Goal: Information Seeking & Learning: Learn about a topic

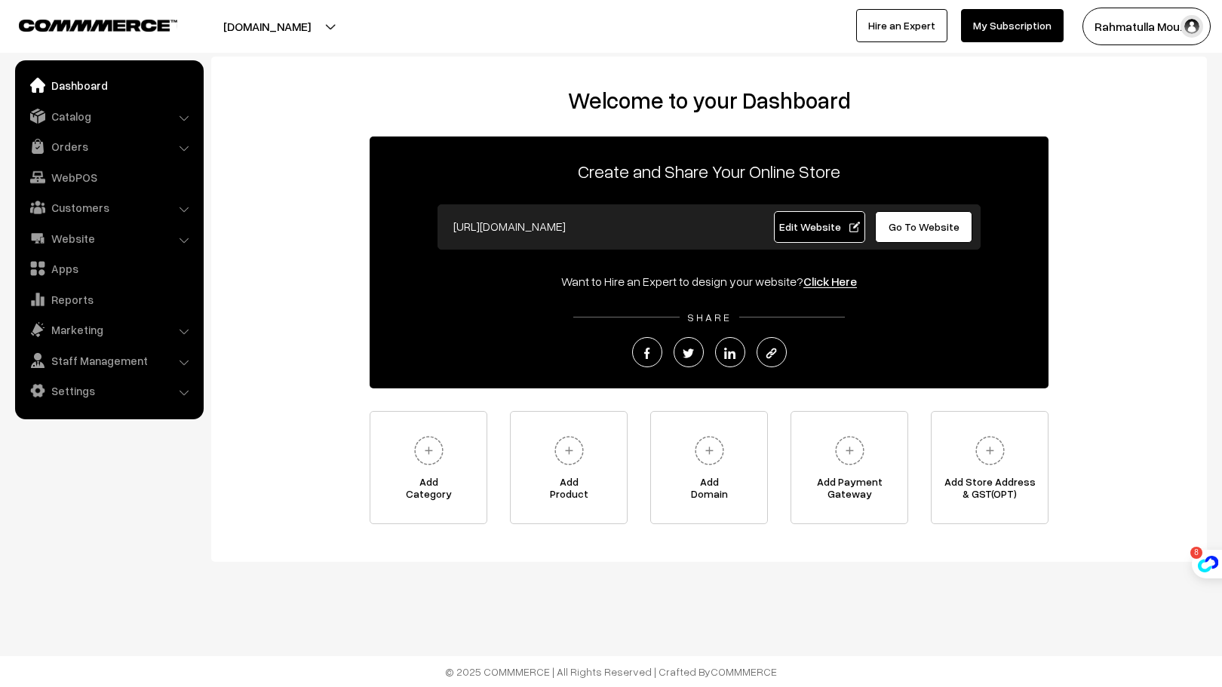
click at [1194, 115] on div "Welcome to your Dashboard Create and Share Your Online Store https://ibni-store…" at bounding box center [709, 309] width 996 height 505
click at [117, 111] on link "Catalog" at bounding box center [109, 116] width 180 height 27
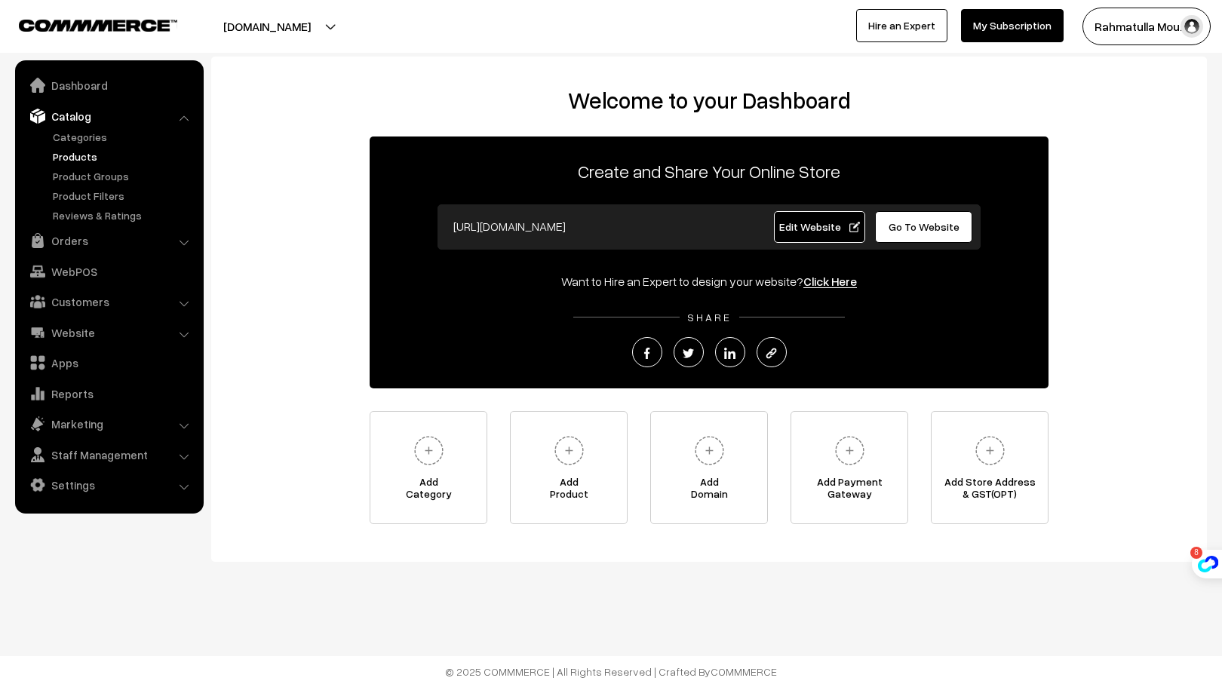
click at [86, 157] on link "Products" at bounding box center [123, 157] width 149 height 16
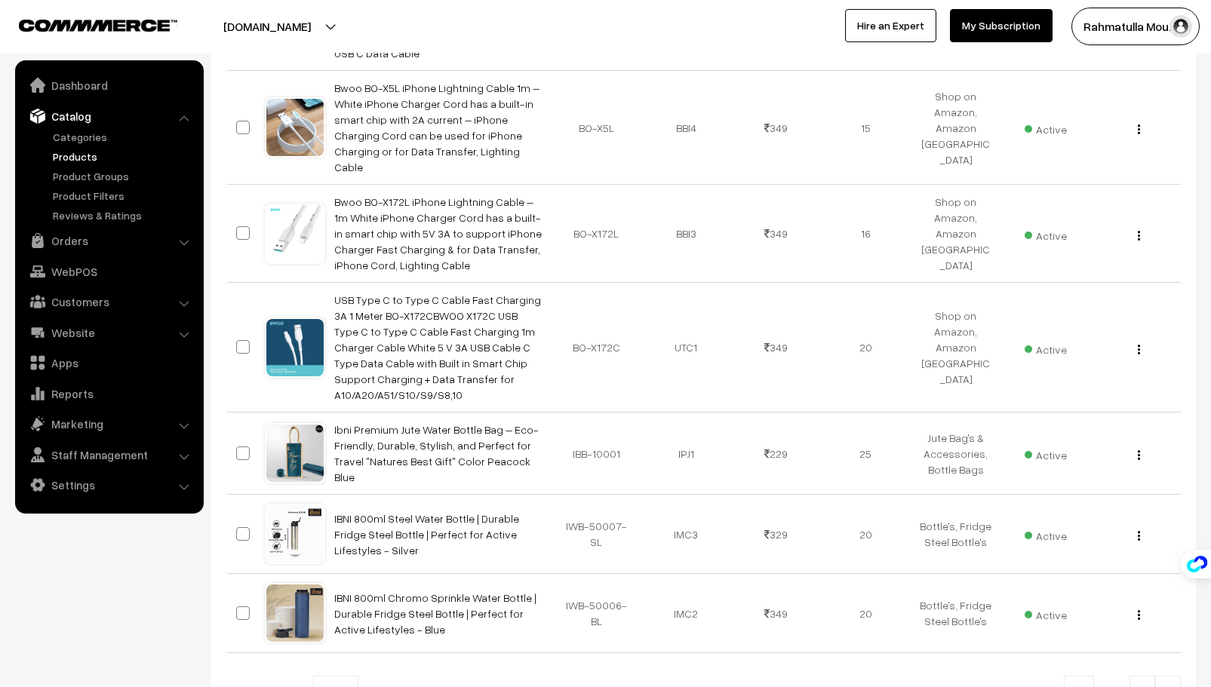
scroll to position [781, 0]
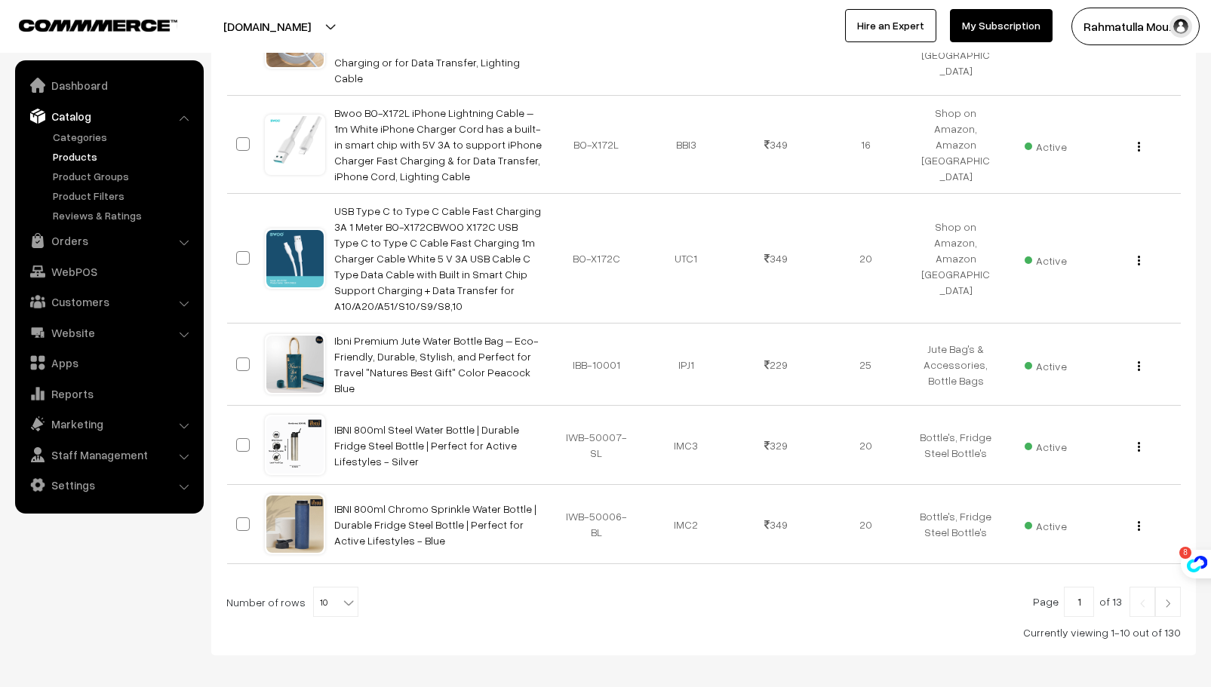
click at [346, 595] on b at bounding box center [348, 602] width 15 height 15
select select "100"
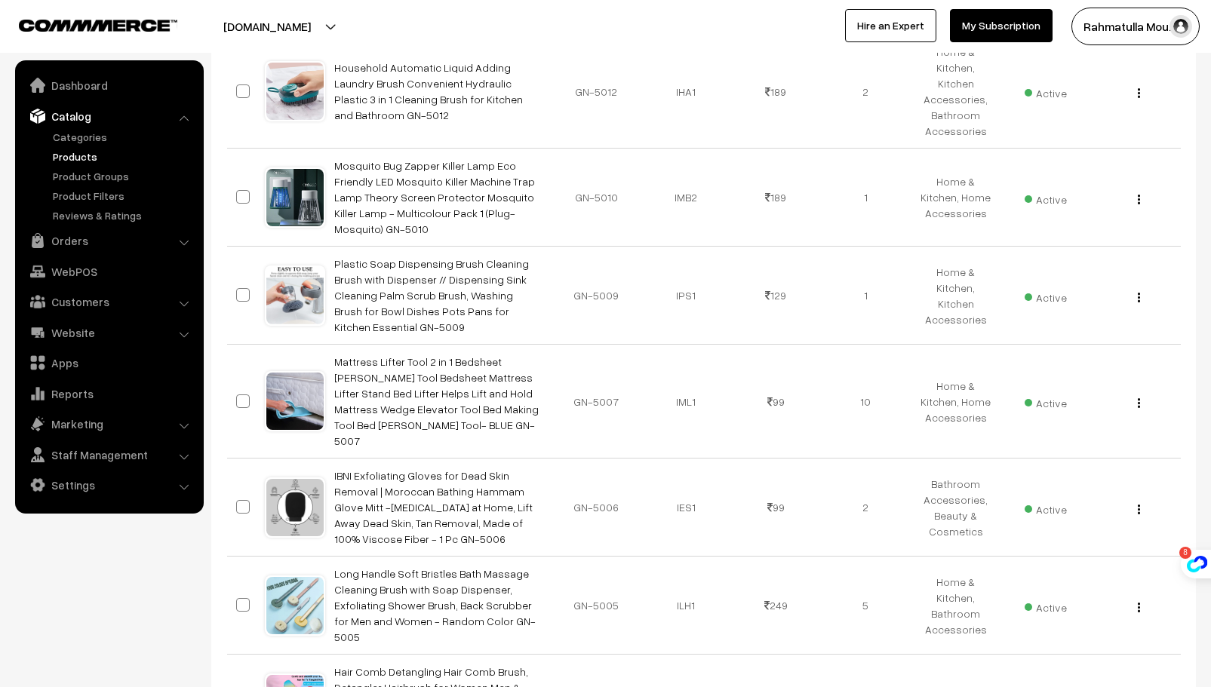
scroll to position [9248, 0]
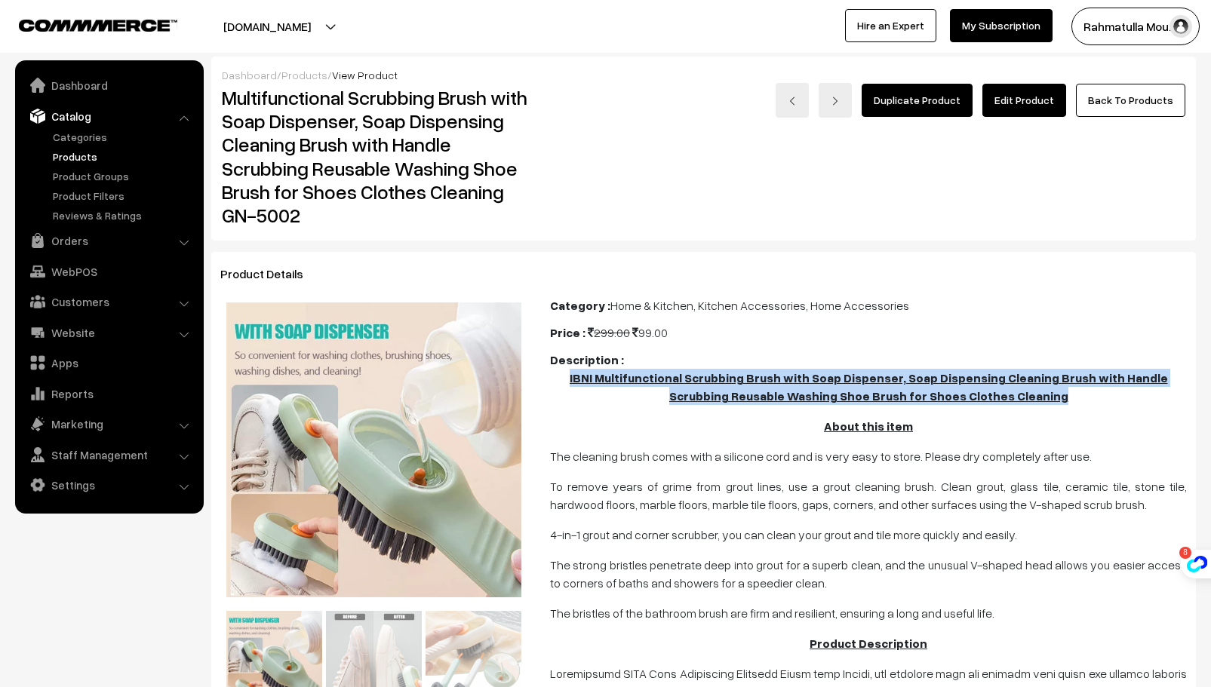
drag, startPoint x: 555, startPoint y: 377, endPoint x: 1051, endPoint y: 390, distance: 496.6
click at [1051, 390] on p "IBNI Multifunctional Scrubbing Brush with Soap Dispenser, Soap Dispensing Clean…" at bounding box center [868, 387] width 637 height 36
copy u "IBNI Multifunctional Scrubbing Brush with Soap Dispenser, Soap Dispensing Clean…"
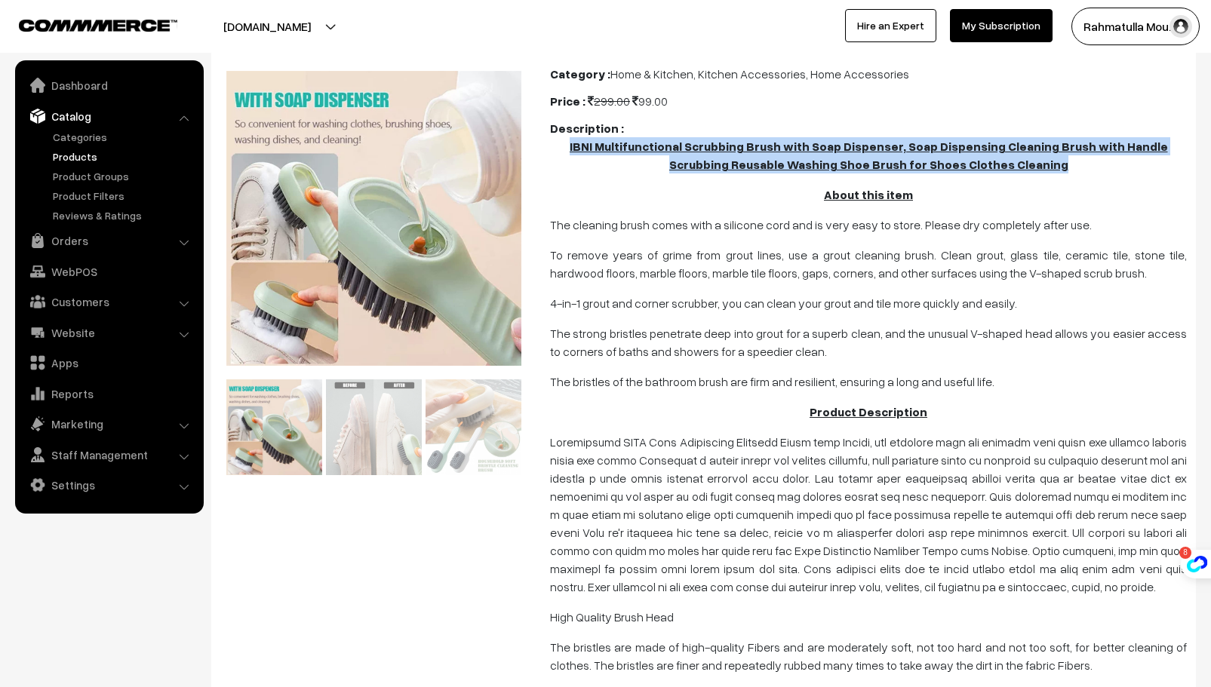
scroll to position [226, 0]
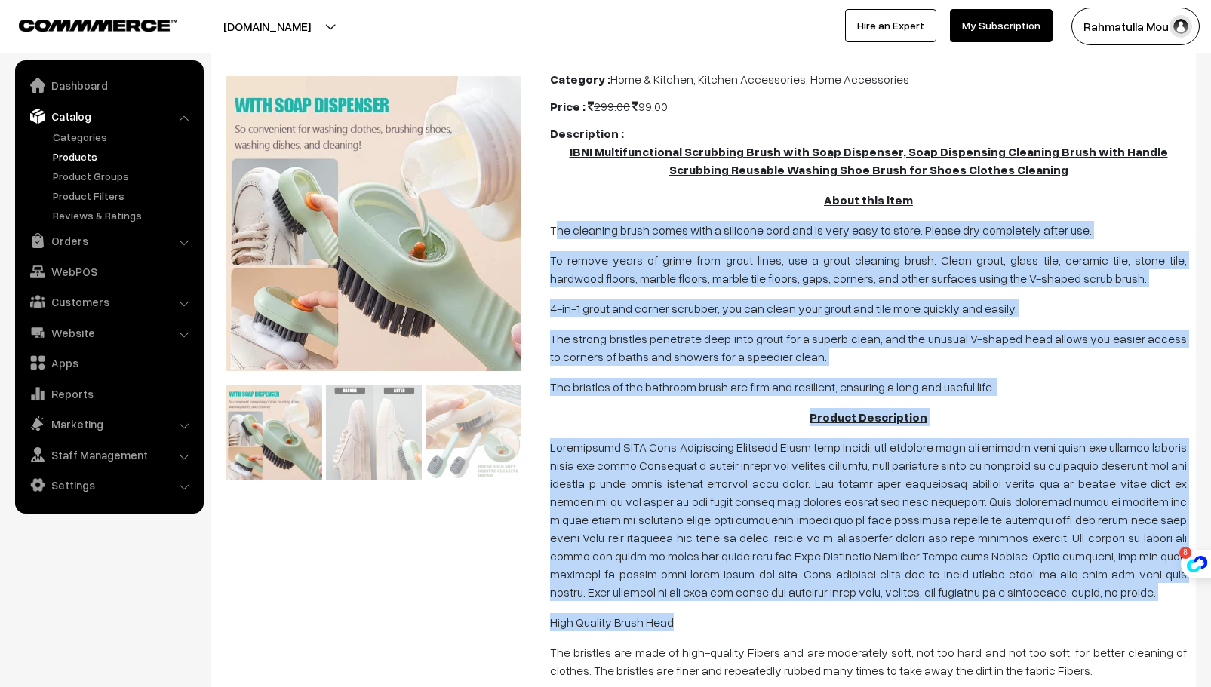
drag, startPoint x: 553, startPoint y: 228, endPoint x: 695, endPoint y: 287, distance: 153.9
click at [949, 584] on span "IBNI Multifunctional Scrubbing Brush with Soap Dispenser, Soap Dispensing Clean…" at bounding box center [868, 508] width 637 height 730
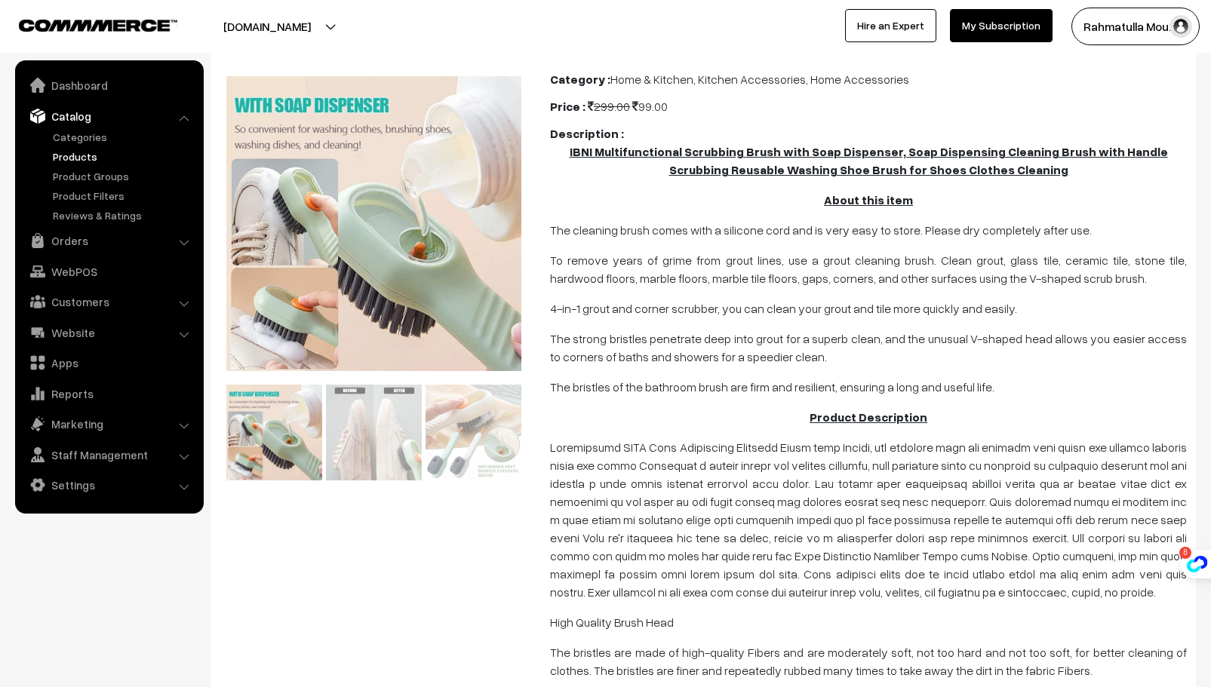
click at [585, 192] on p "About this item" at bounding box center [868, 200] width 637 height 18
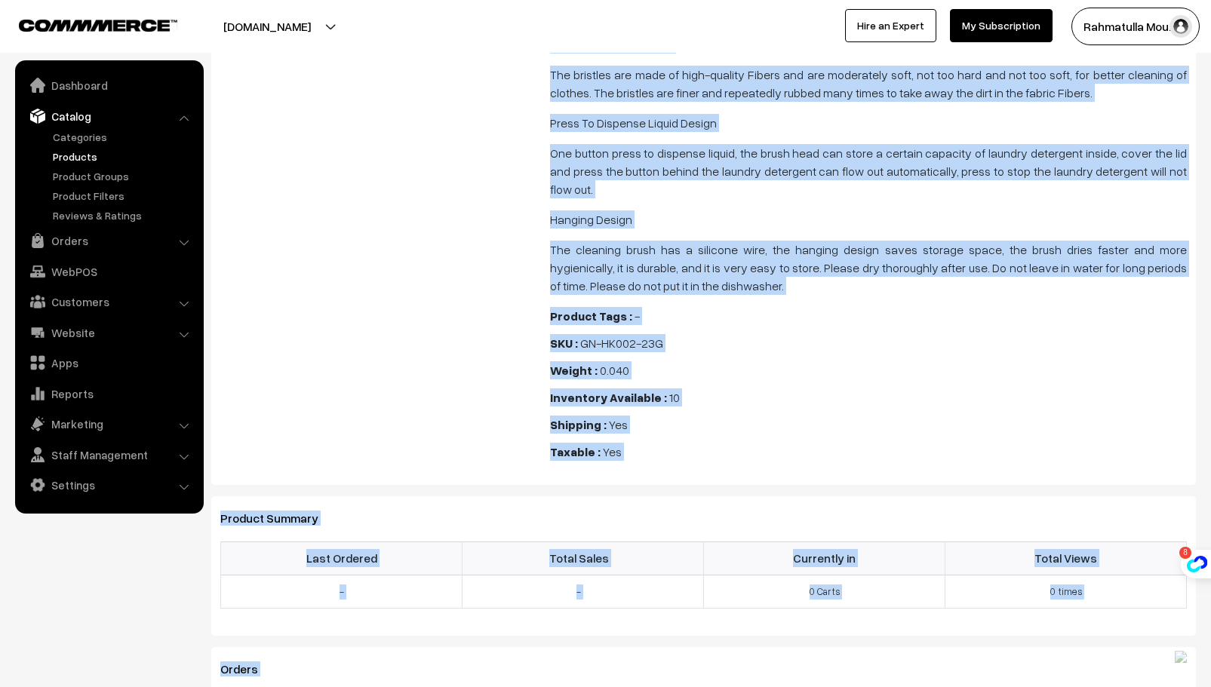
scroll to position [812, 0]
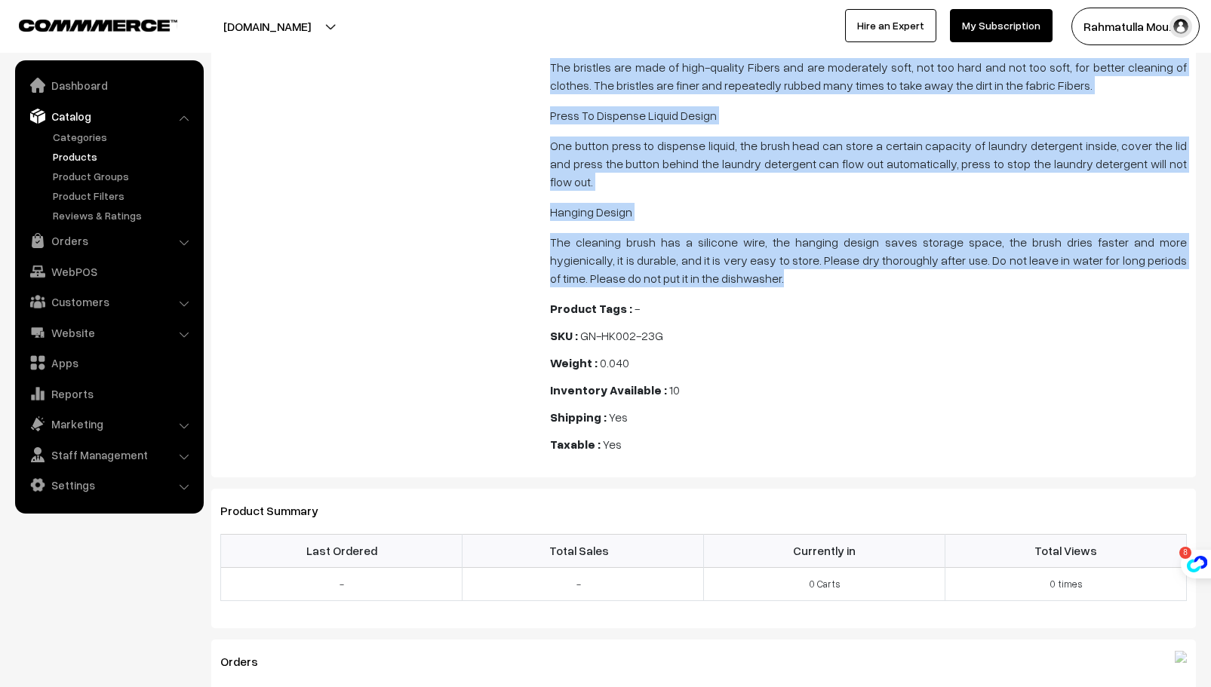
drag, startPoint x: 550, startPoint y: 232, endPoint x: 866, endPoint y: 265, distance: 317.9
copy span "The cleaning brush comes with a silicone cord and is very easy to store. Please…"
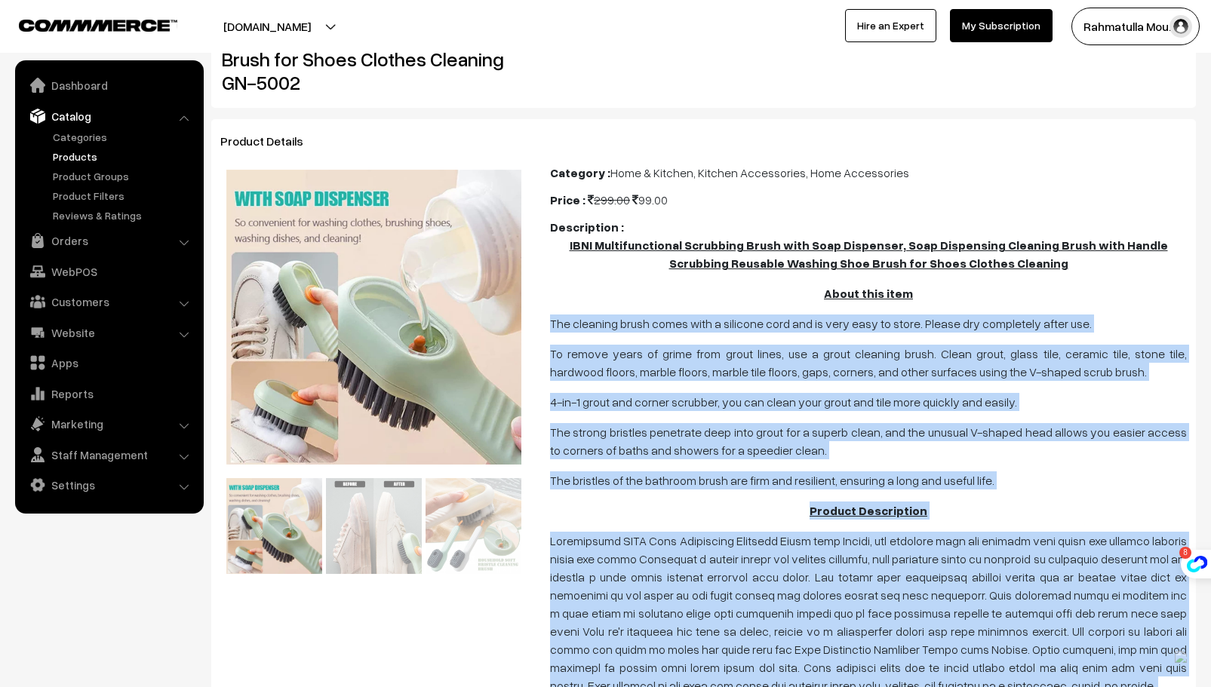
scroll to position [0, 0]
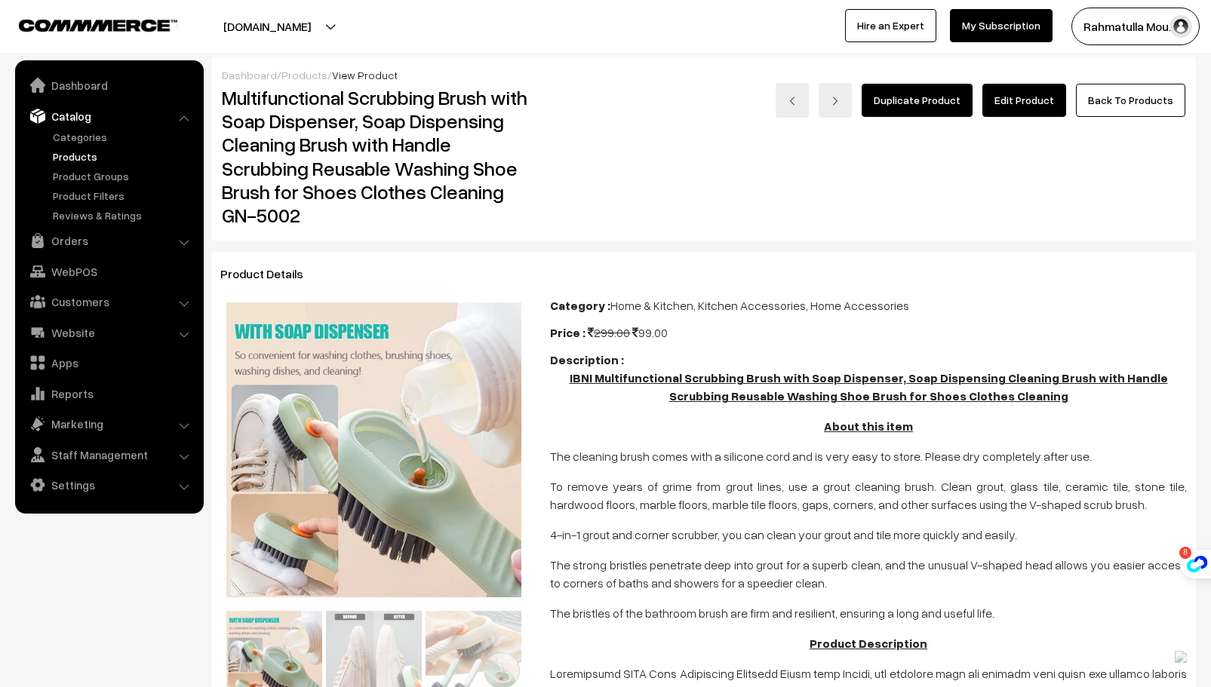
click at [788, 335] on div "Price : 299.00 99.00" at bounding box center [868, 333] width 637 height 18
click at [63, 155] on link "Products" at bounding box center [123, 157] width 149 height 16
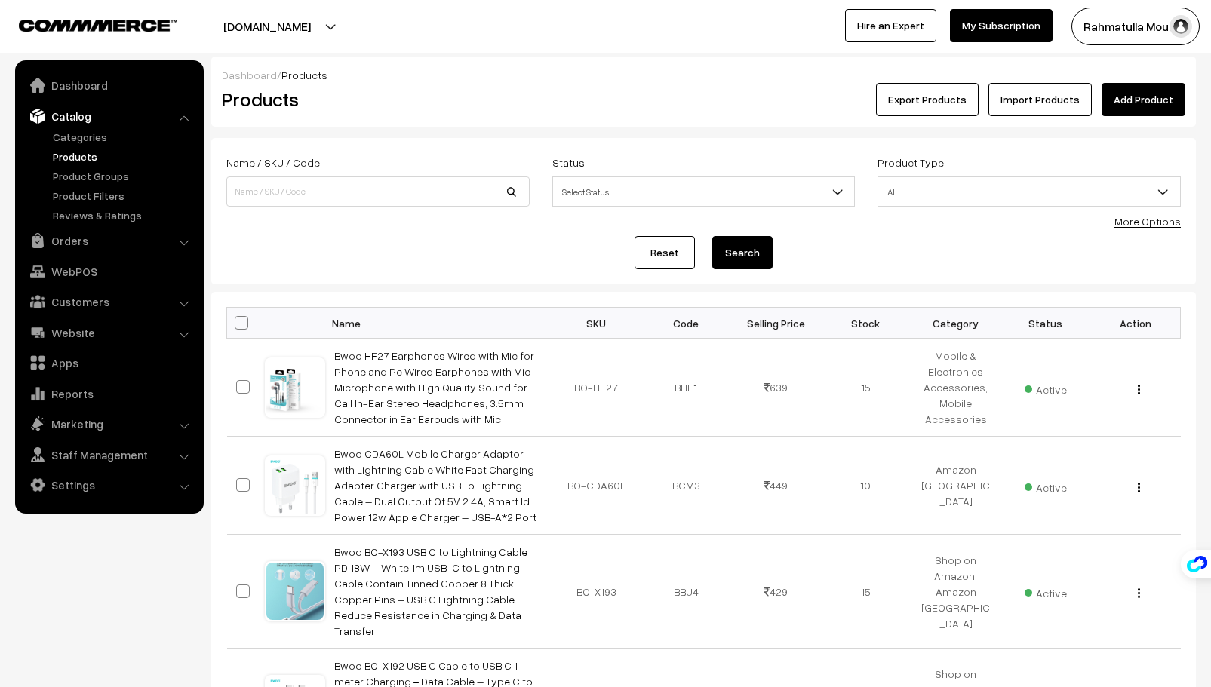
scroll to position [781, 0]
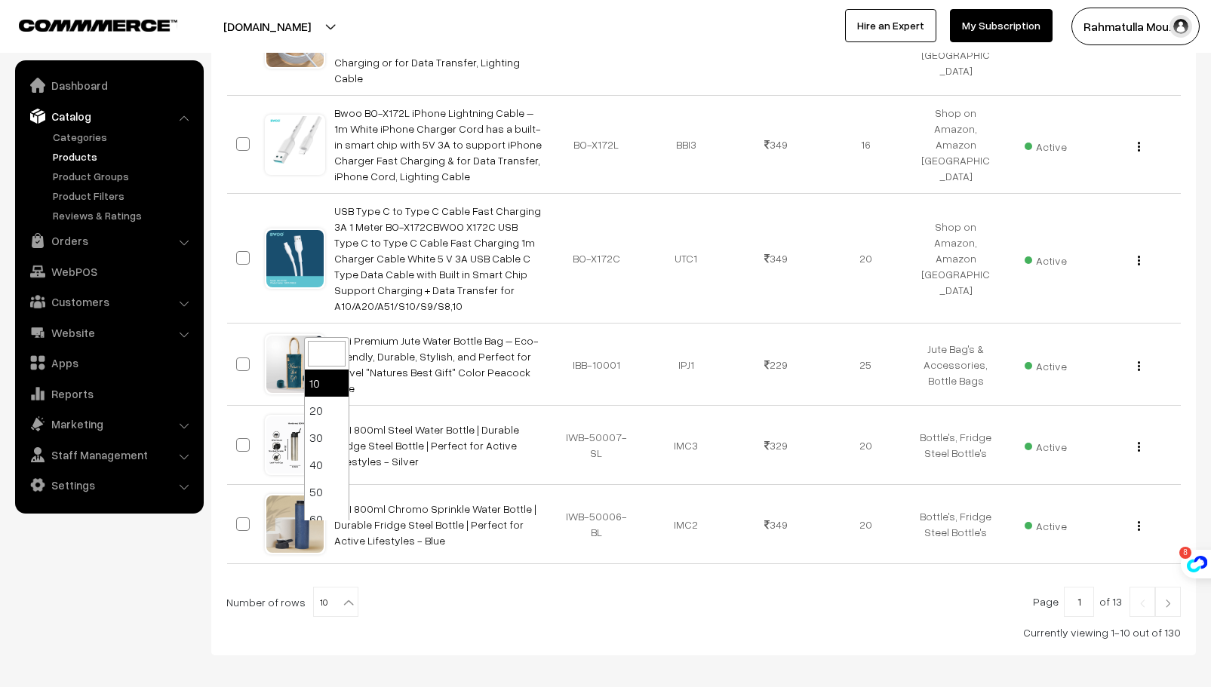
click at [341, 595] on b at bounding box center [348, 602] width 15 height 15
select select "100"
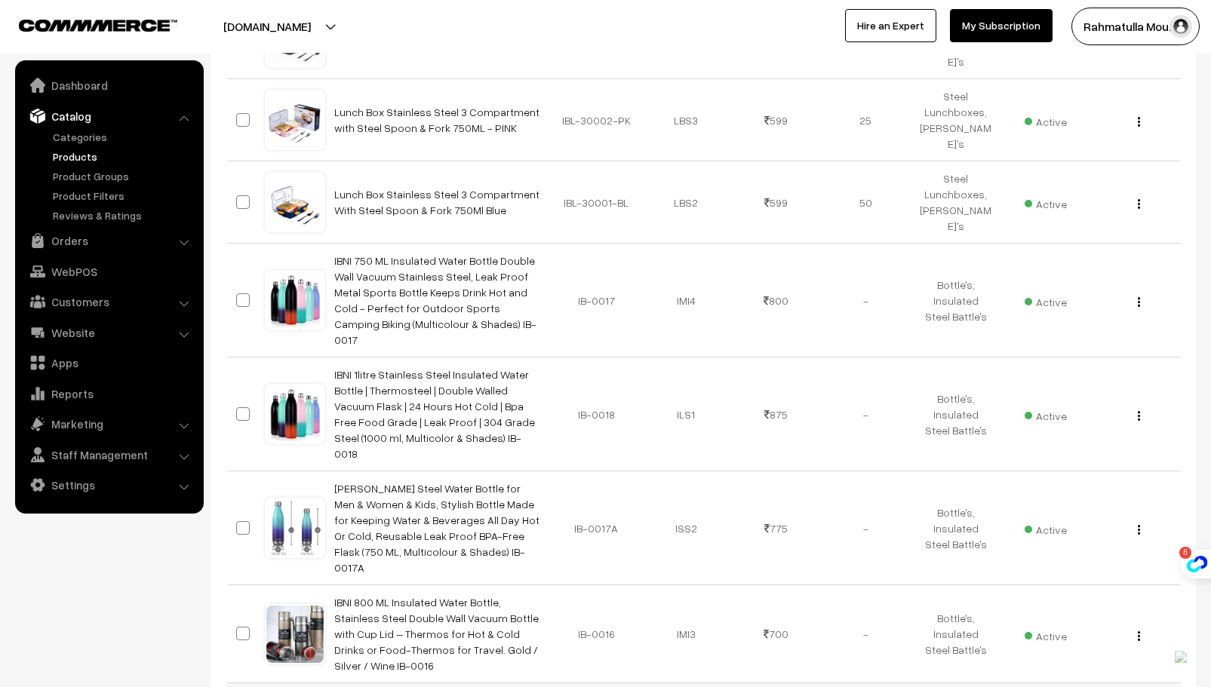
scroll to position [1509, 0]
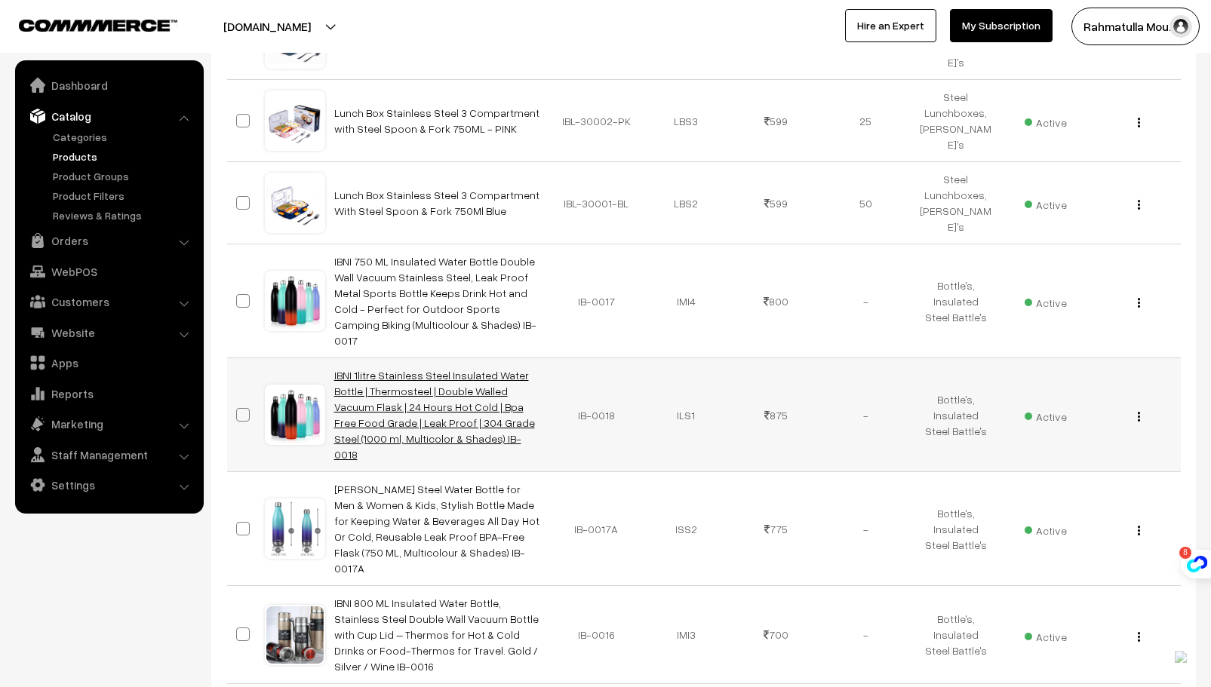
click at [454, 369] on link "IBNI 1litre Stainless Steel Insulated Water Bottle | Thermosteel | Double Walle…" at bounding box center [434, 415] width 201 height 92
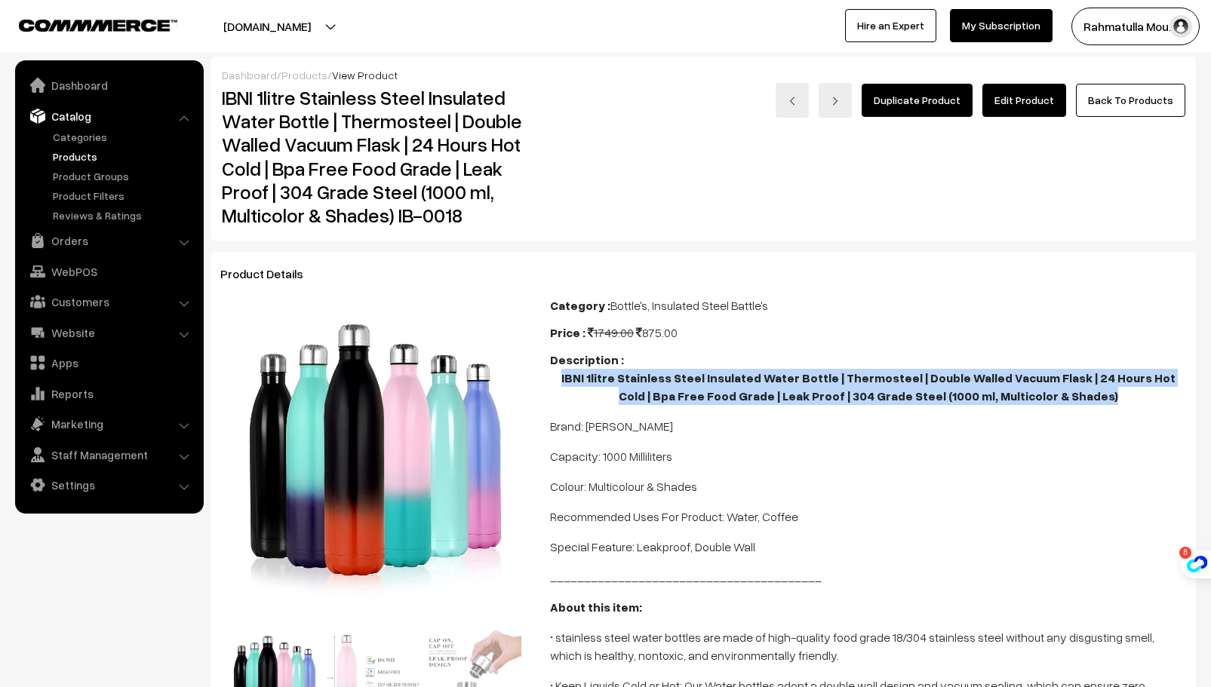
drag, startPoint x: 549, startPoint y: 378, endPoint x: 1102, endPoint y: 395, distance: 552.5
copy b "IBNI 1litre Stainless Steel Insulated Water Bottle | Thermosteel | Double Walle…"
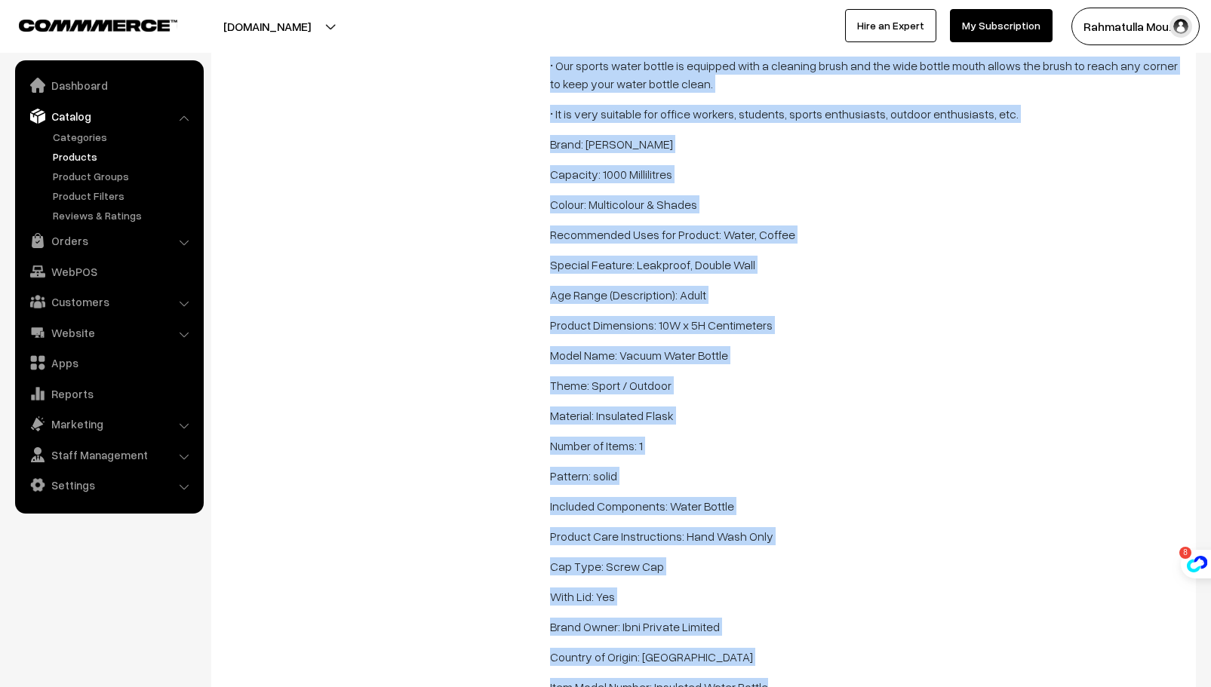
scroll to position [809, 0]
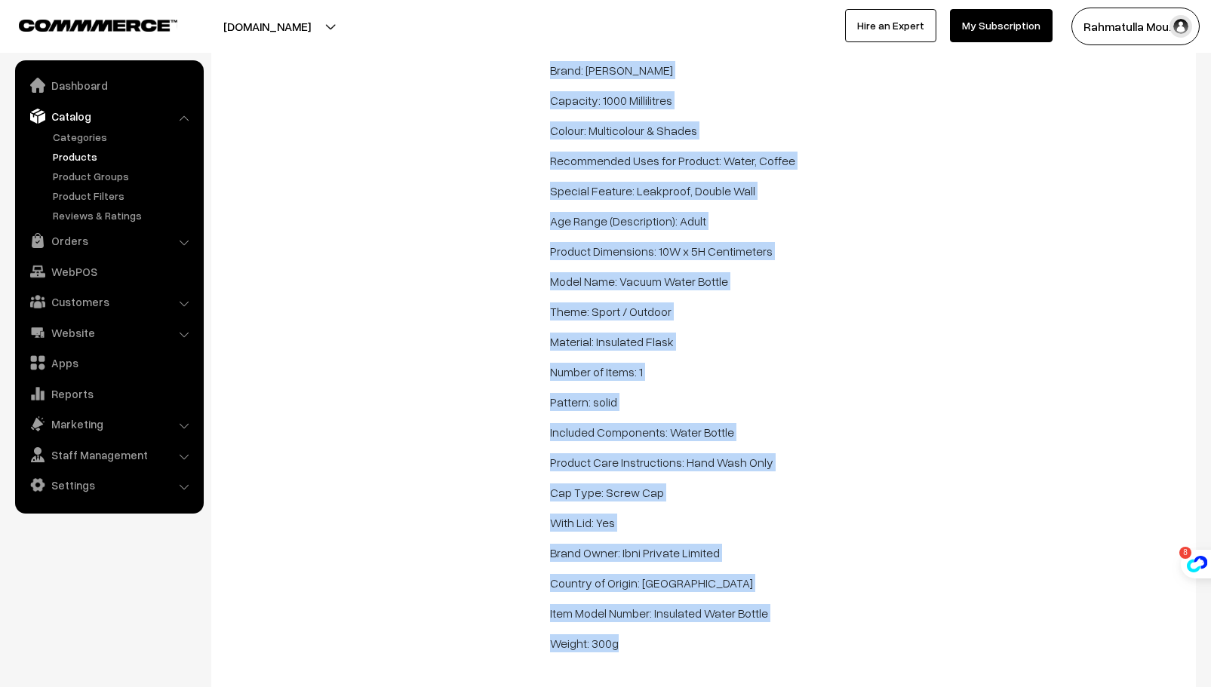
drag, startPoint x: 554, startPoint y: 108, endPoint x: 1005, endPoint y: 640, distance: 697.5
click at [1005, 640] on span "IBNI 1litre Stainless Steel Insulated Water Bottle | Thermosteel | Double Walle…" at bounding box center [868, 121] width 637 height 1123
copy span "stainless steel water bottles are made of high-quality food grade 18/304 stainl…"
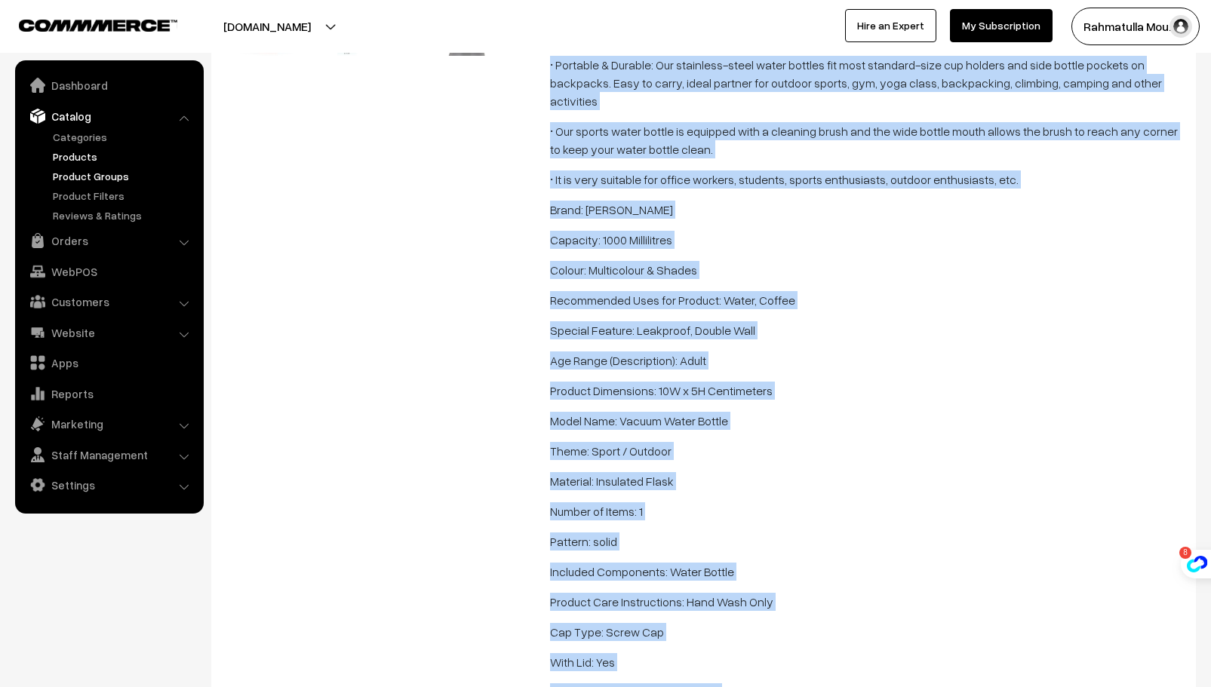
scroll to position [582, 0]
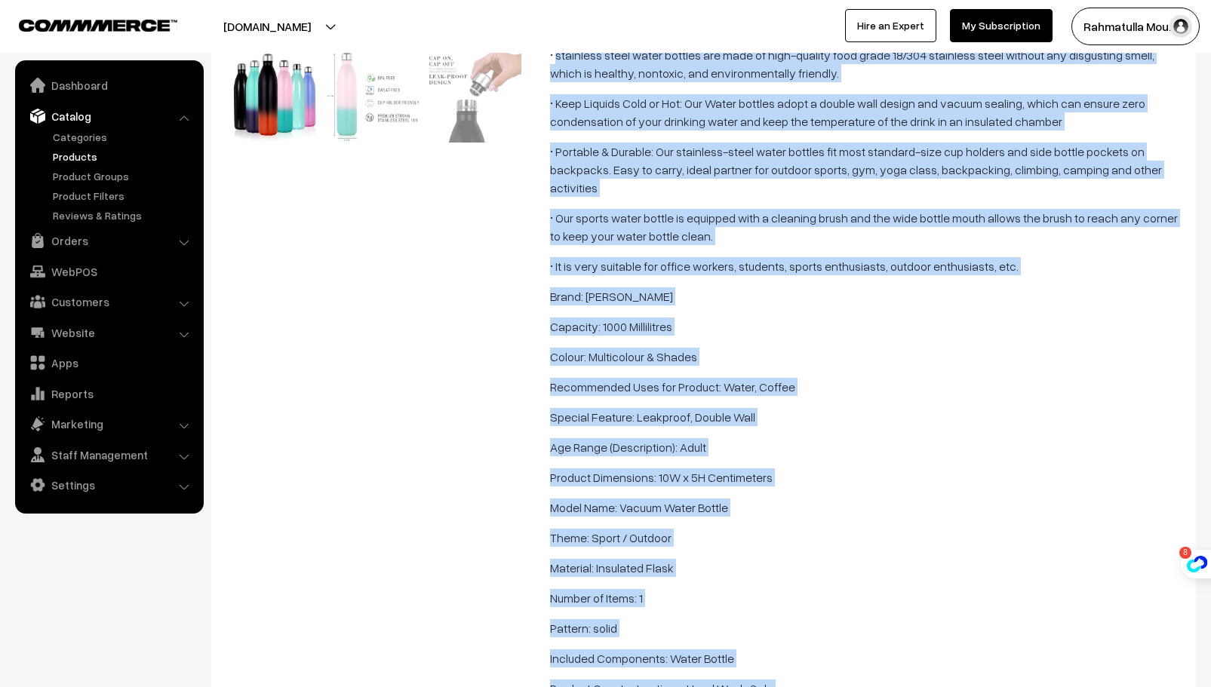
click at [73, 150] on link "Products" at bounding box center [123, 157] width 149 height 16
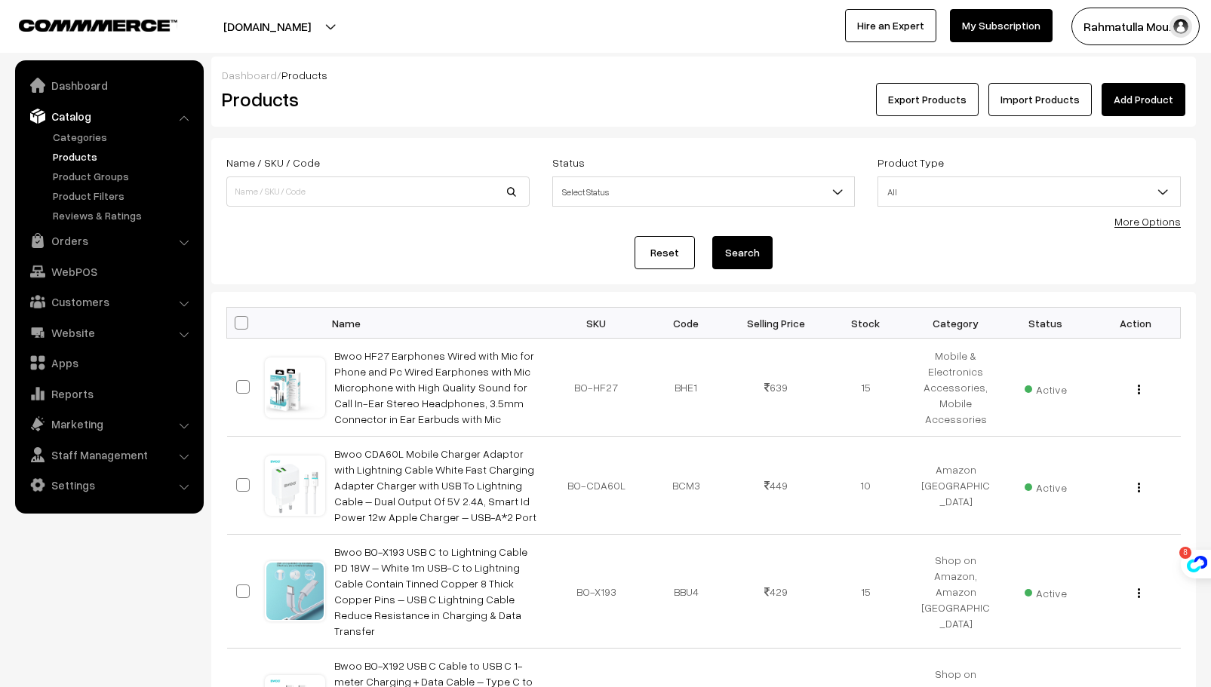
scroll to position [781, 0]
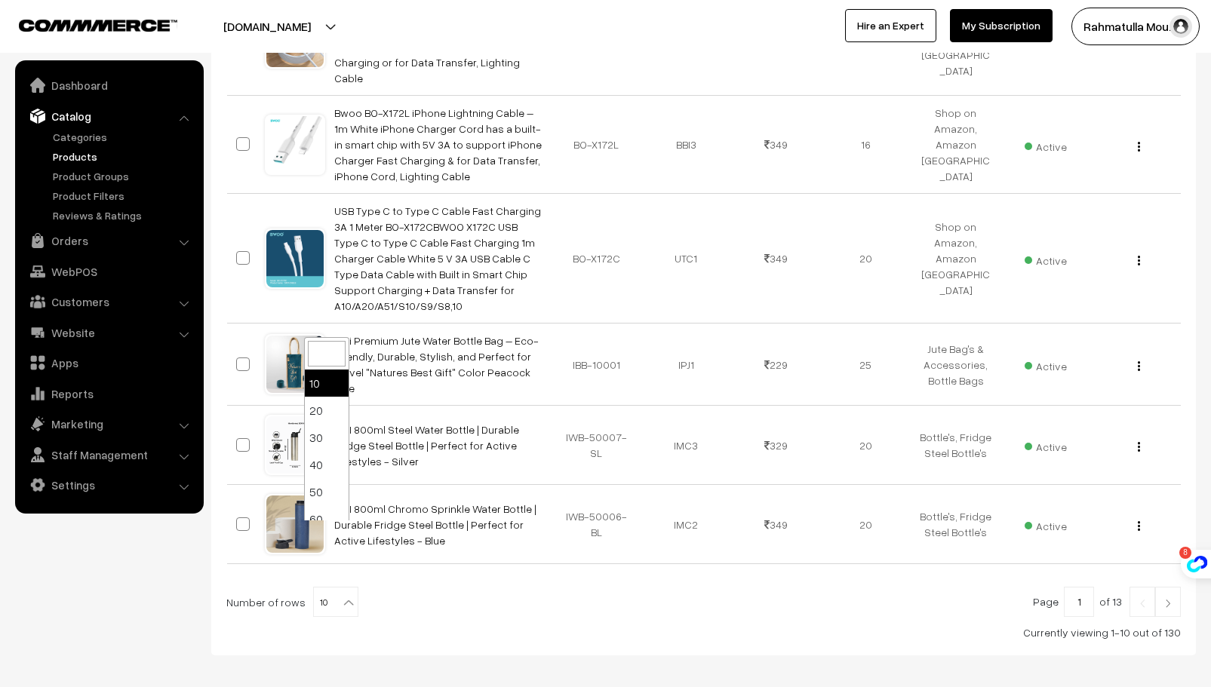
click at [341, 595] on b at bounding box center [348, 602] width 15 height 15
select select "100"
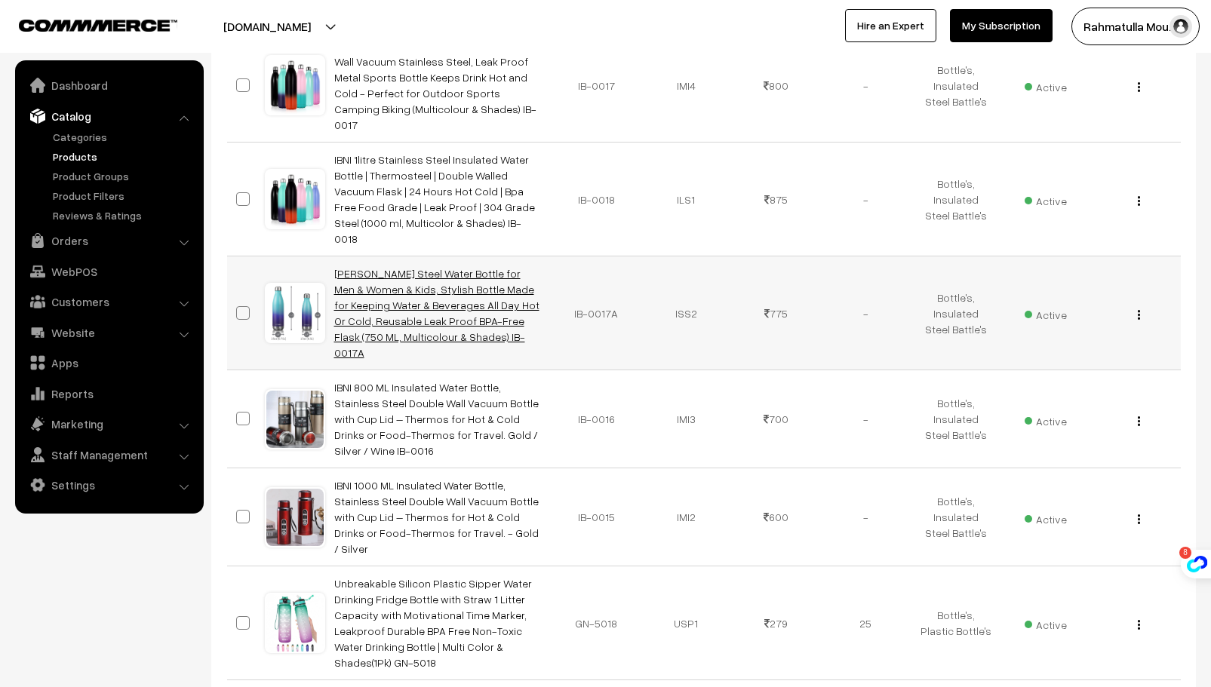
scroll to position [1735, 0]
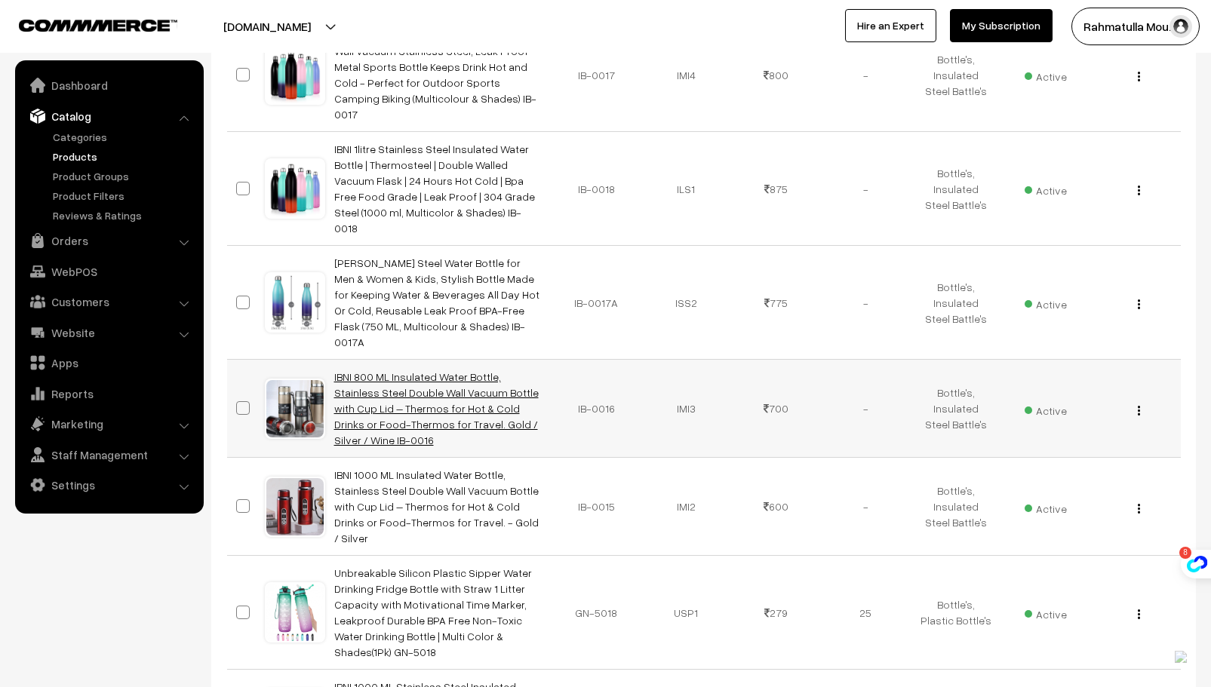
click at [406, 370] on link "IBNI 800 ML Insulated Water Bottle, Stainless Steel Double Wall Vacuum Bottle w…" at bounding box center [436, 408] width 204 height 76
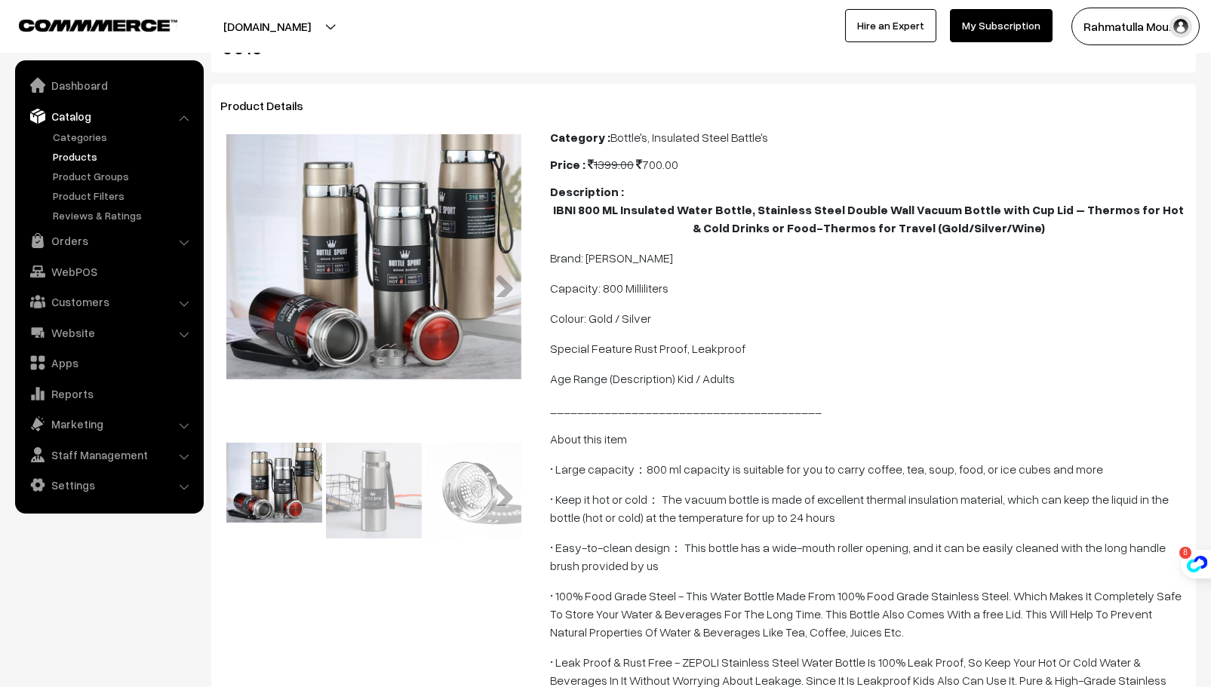
scroll to position [151, 0]
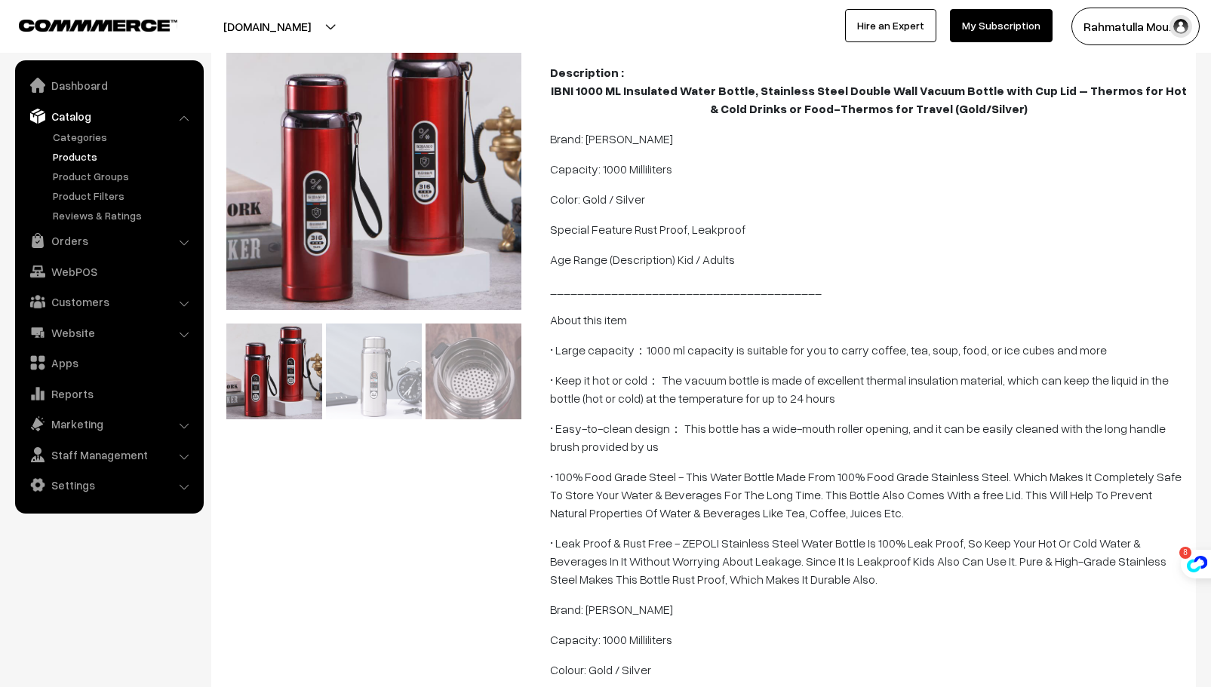
scroll to position [302, 0]
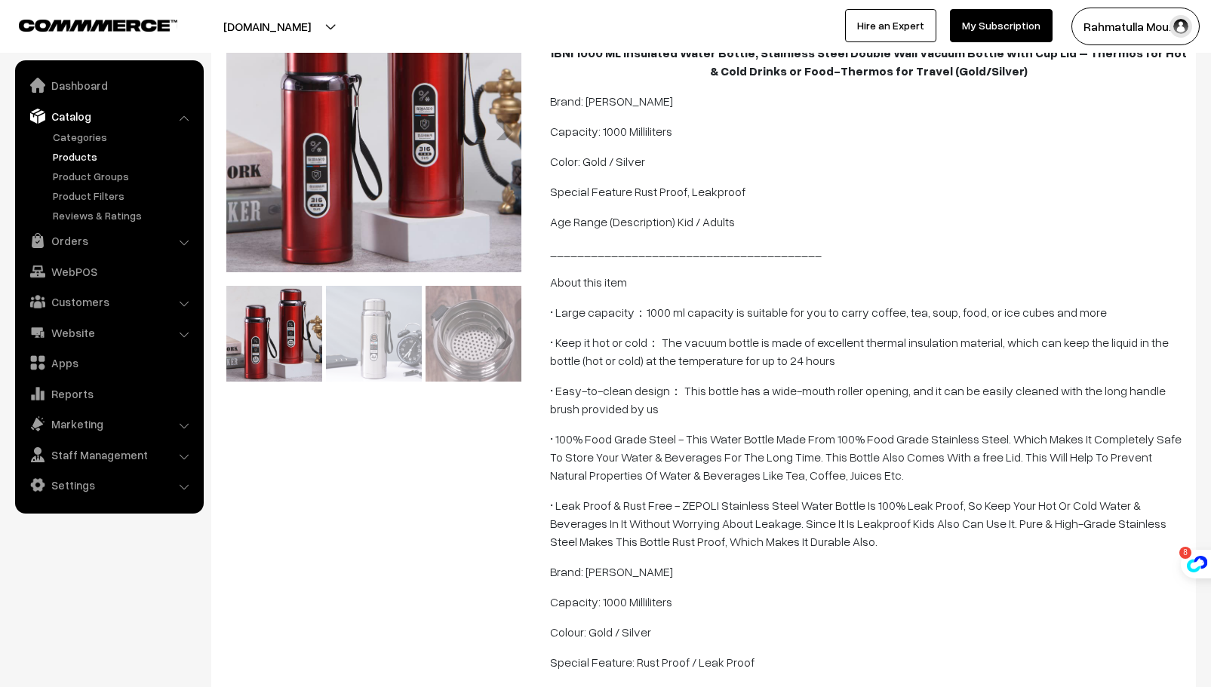
click at [373, 349] on img at bounding box center [374, 334] width 96 height 96
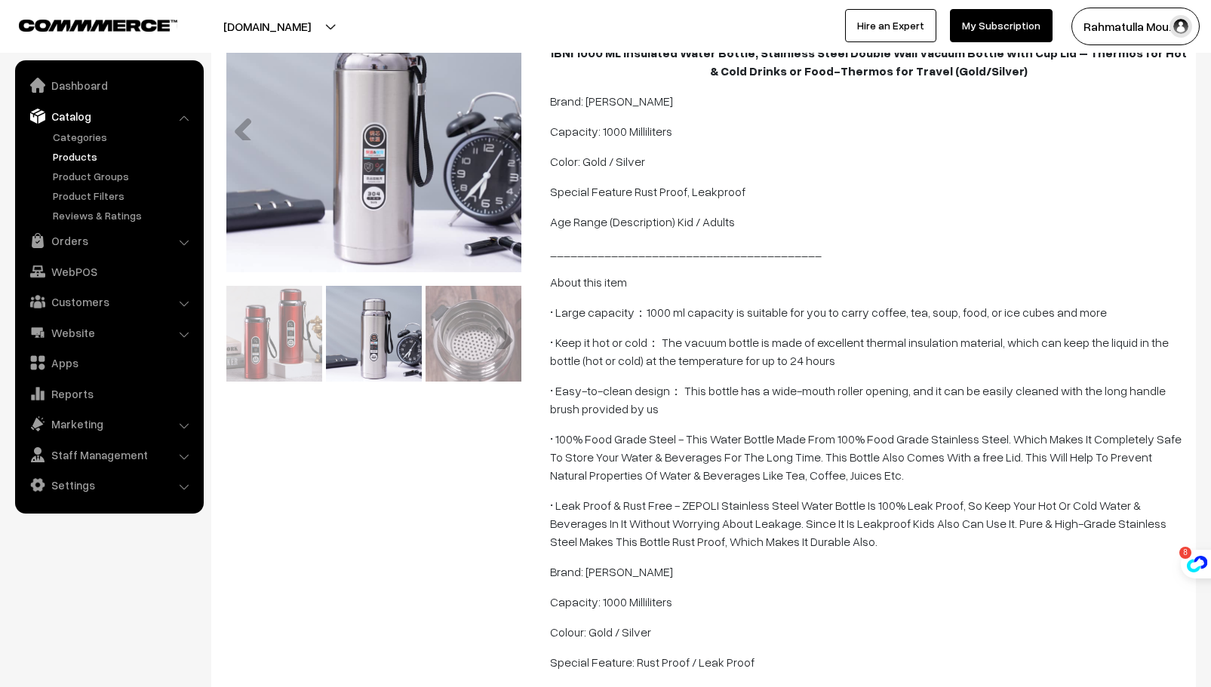
scroll to position [226, 0]
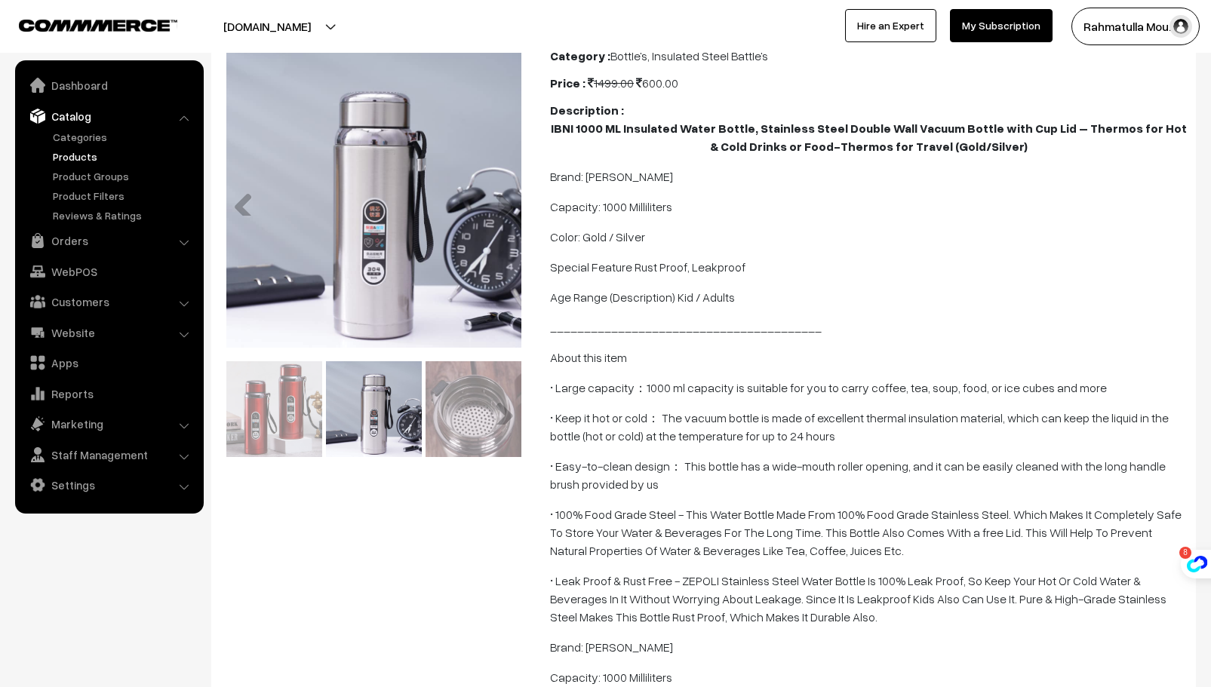
click at [483, 423] on img at bounding box center [474, 409] width 96 height 96
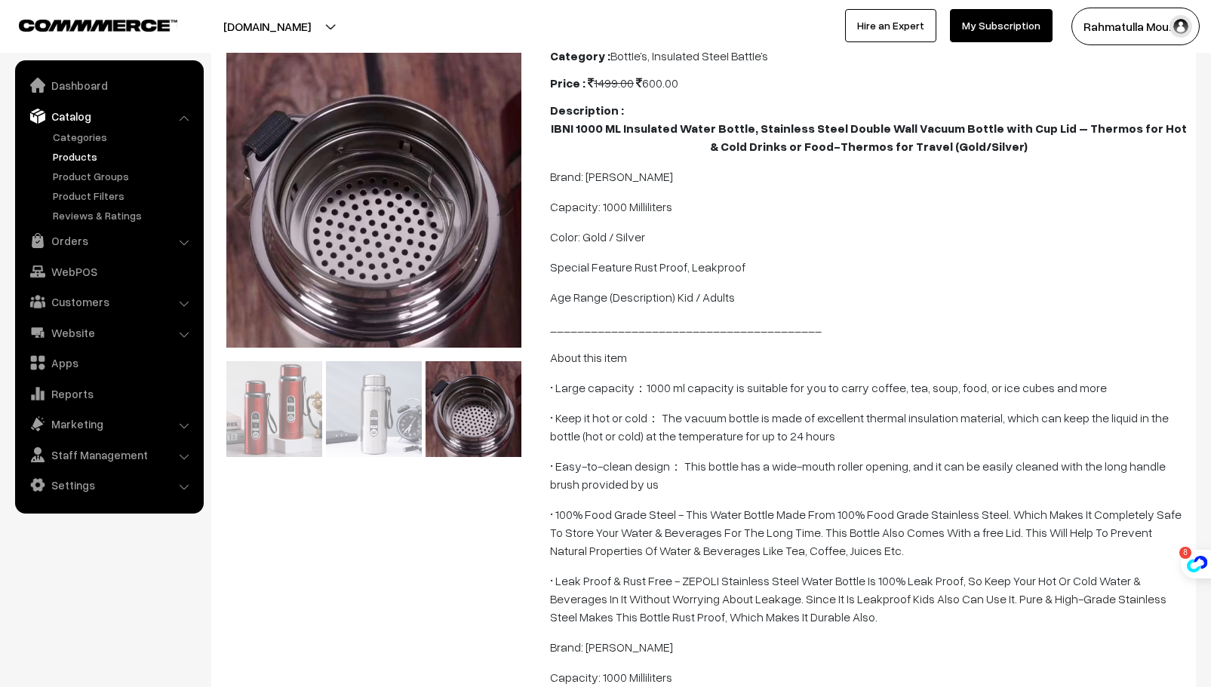
click at [482, 423] on img at bounding box center [474, 409] width 96 height 96
click at [513, 207] on link "Next" at bounding box center [499, 201] width 30 height 30
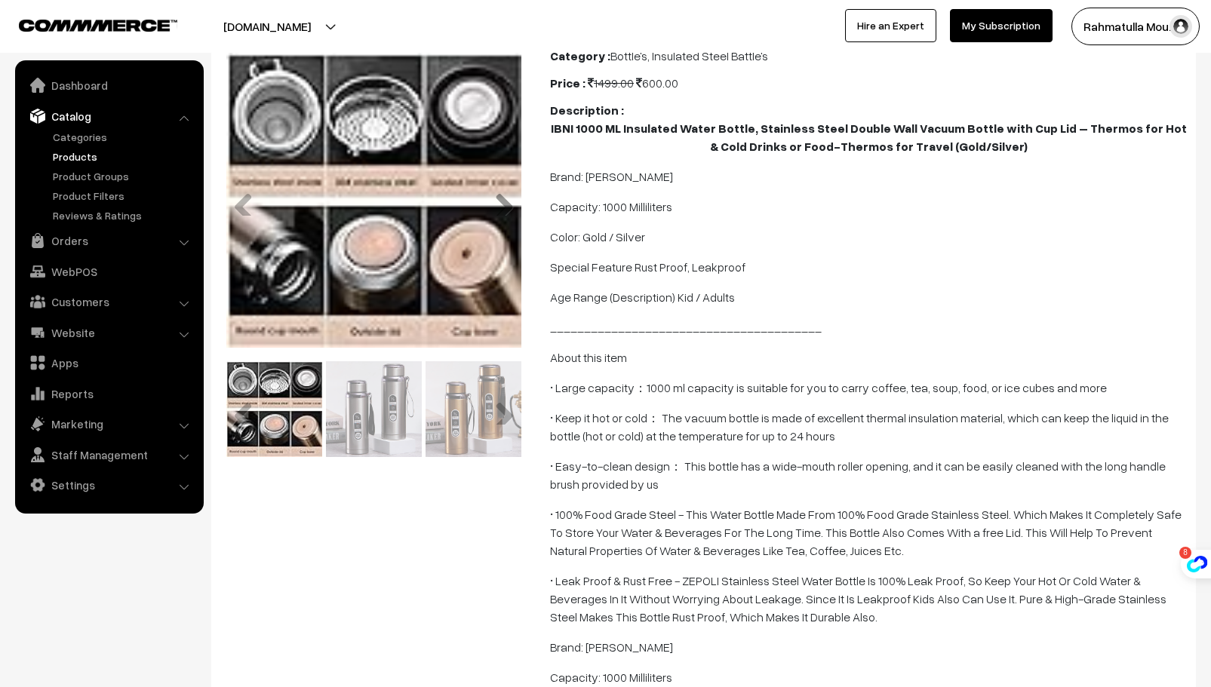
click at [513, 207] on link "Next" at bounding box center [499, 201] width 30 height 30
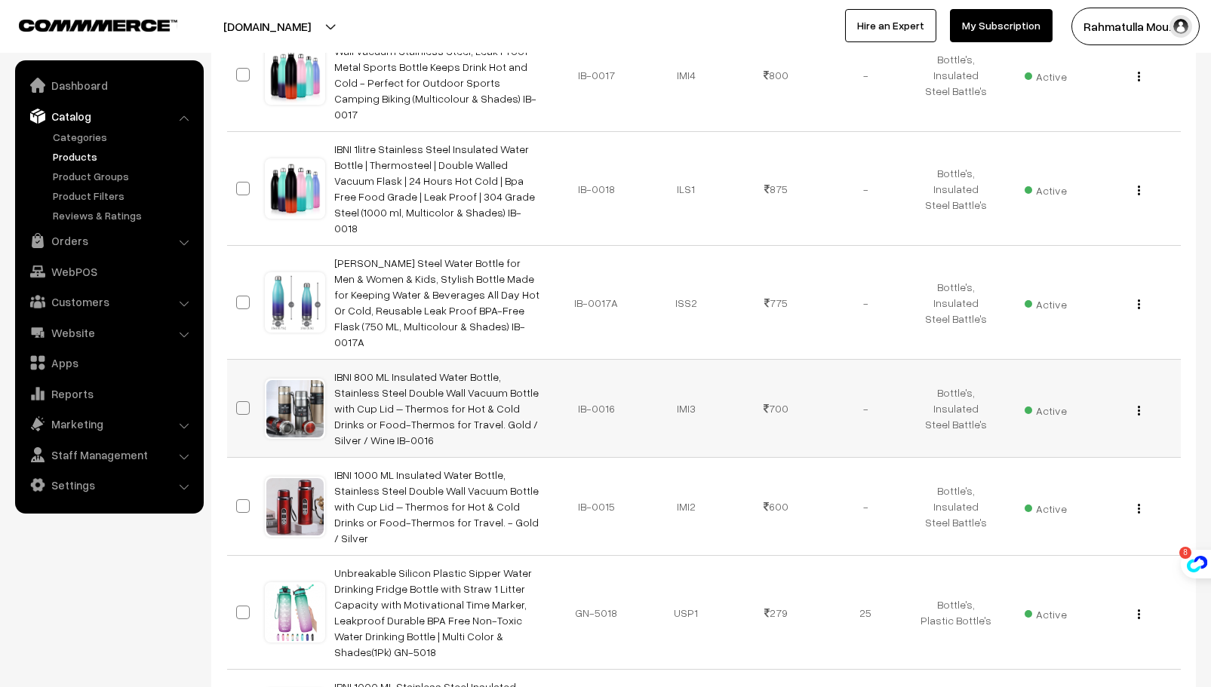
scroll to position [1735, 0]
click at [301, 380] on div at bounding box center [294, 408] width 57 height 57
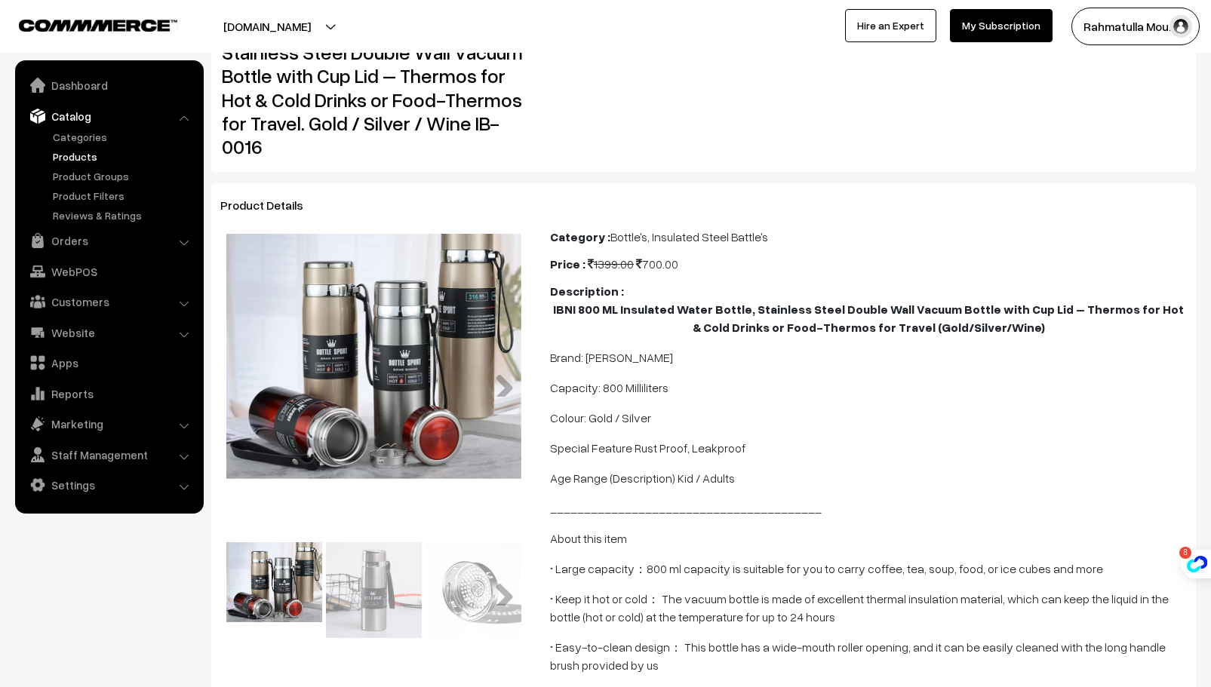
scroll to position [151, 0]
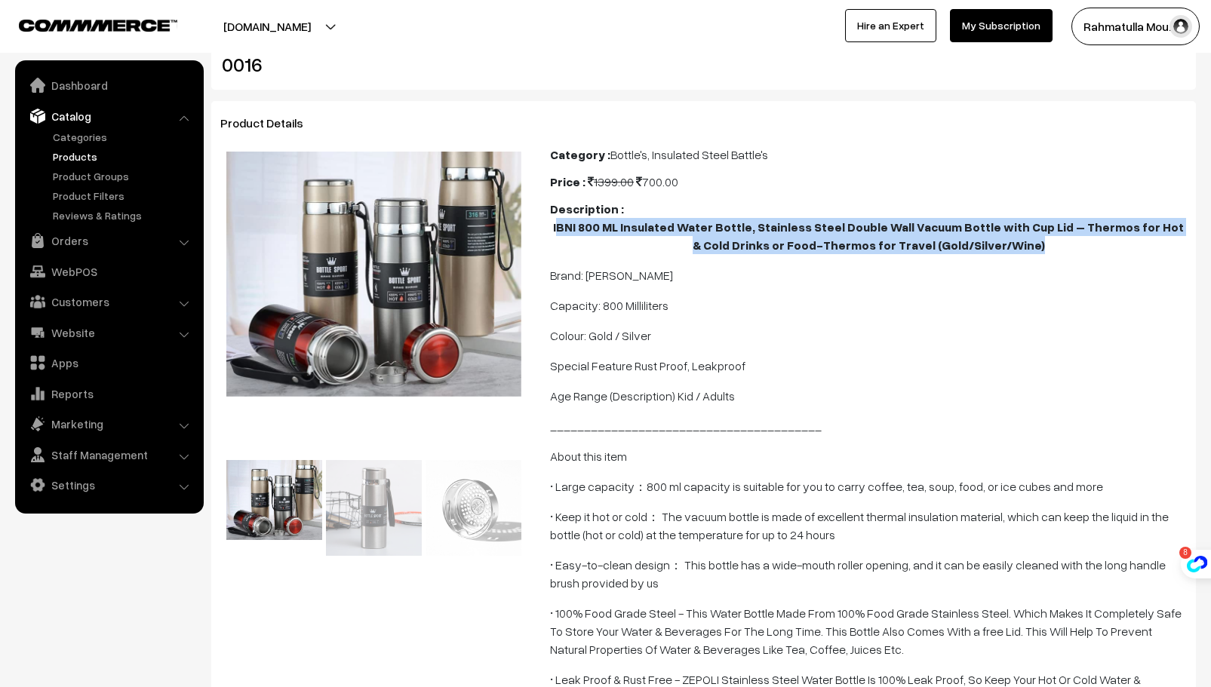
drag, startPoint x: 555, startPoint y: 227, endPoint x: 746, endPoint y: 251, distance: 192.4
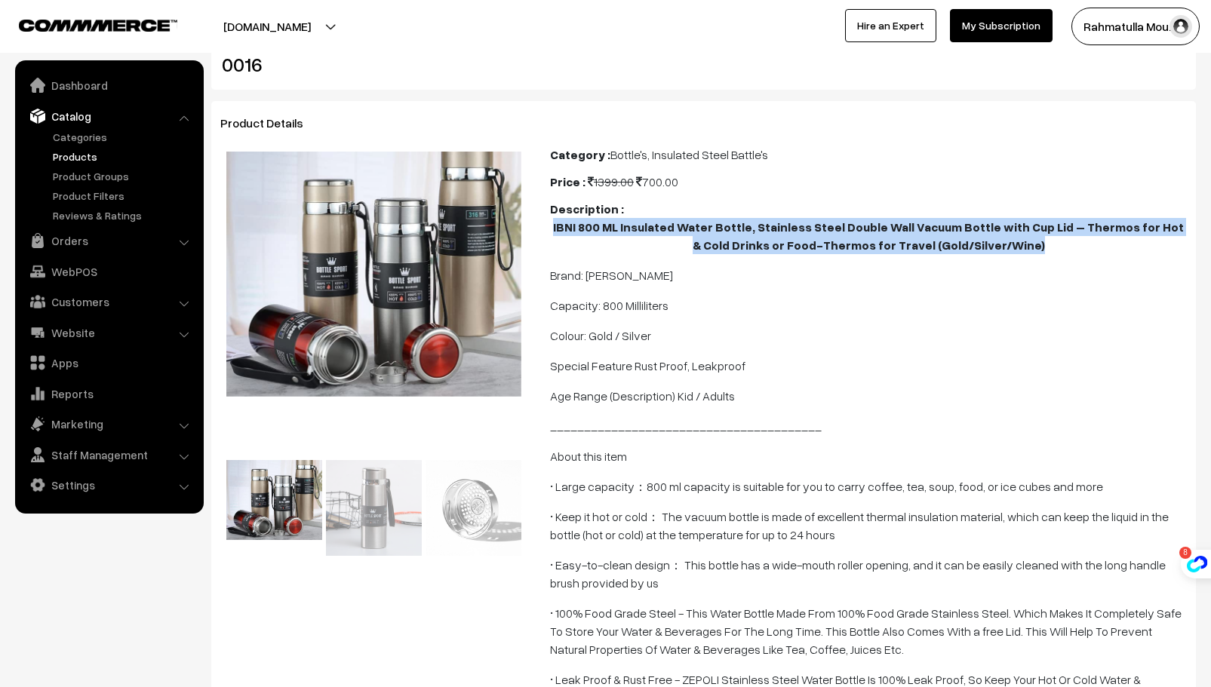
drag, startPoint x: 550, startPoint y: 226, endPoint x: 1043, endPoint y: 260, distance: 493.8
copy b "IBNI 800 ML Insulated Water Bottle, Stainless Steel Double Wall Vacuum Bottle w…"
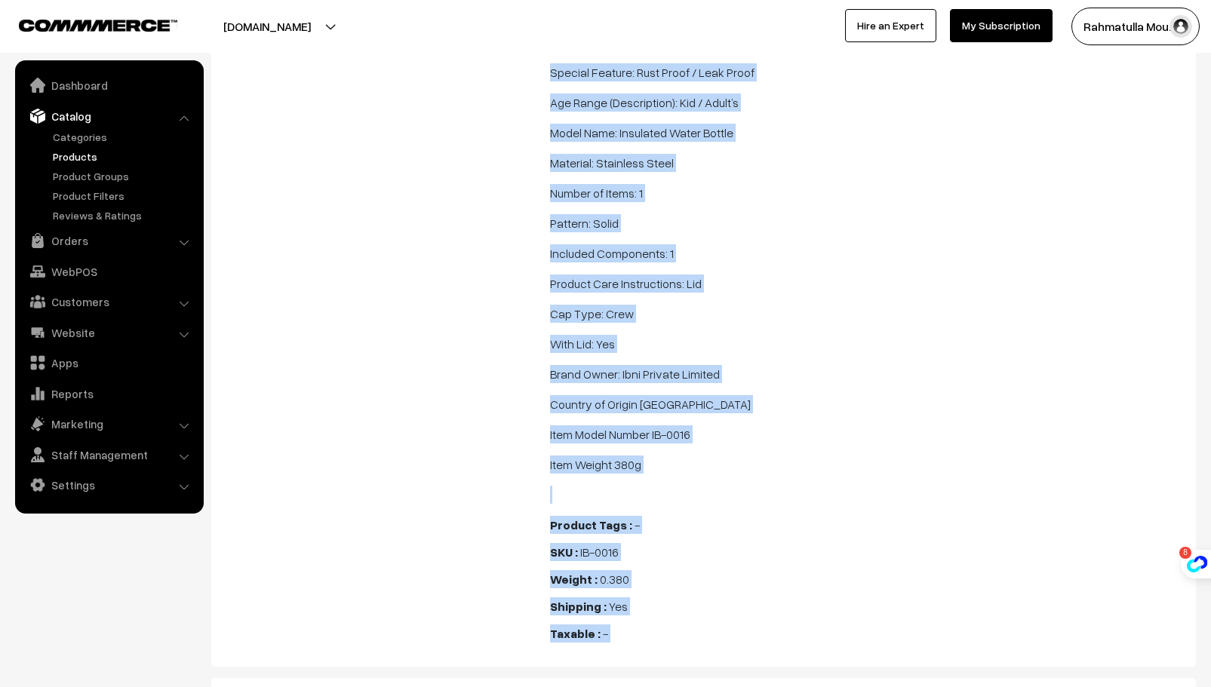
scroll to position [997, 0]
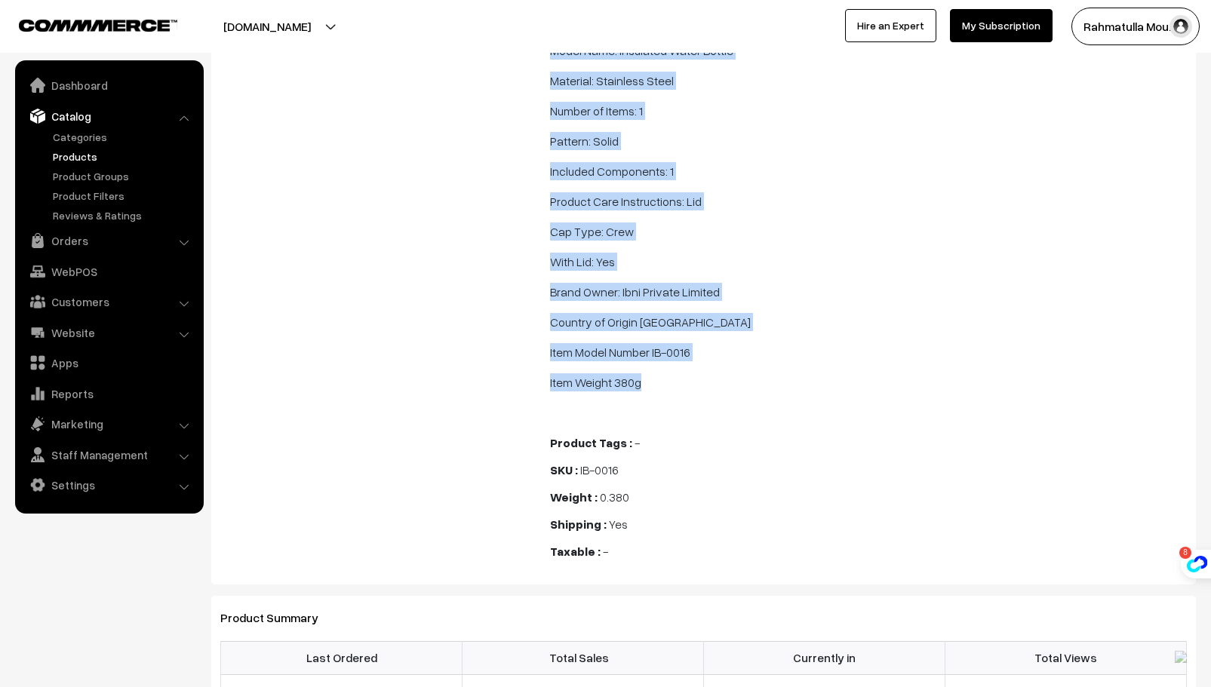
drag, startPoint x: 552, startPoint y: 154, endPoint x: 890, endPoint y: 375, distance: 403.9
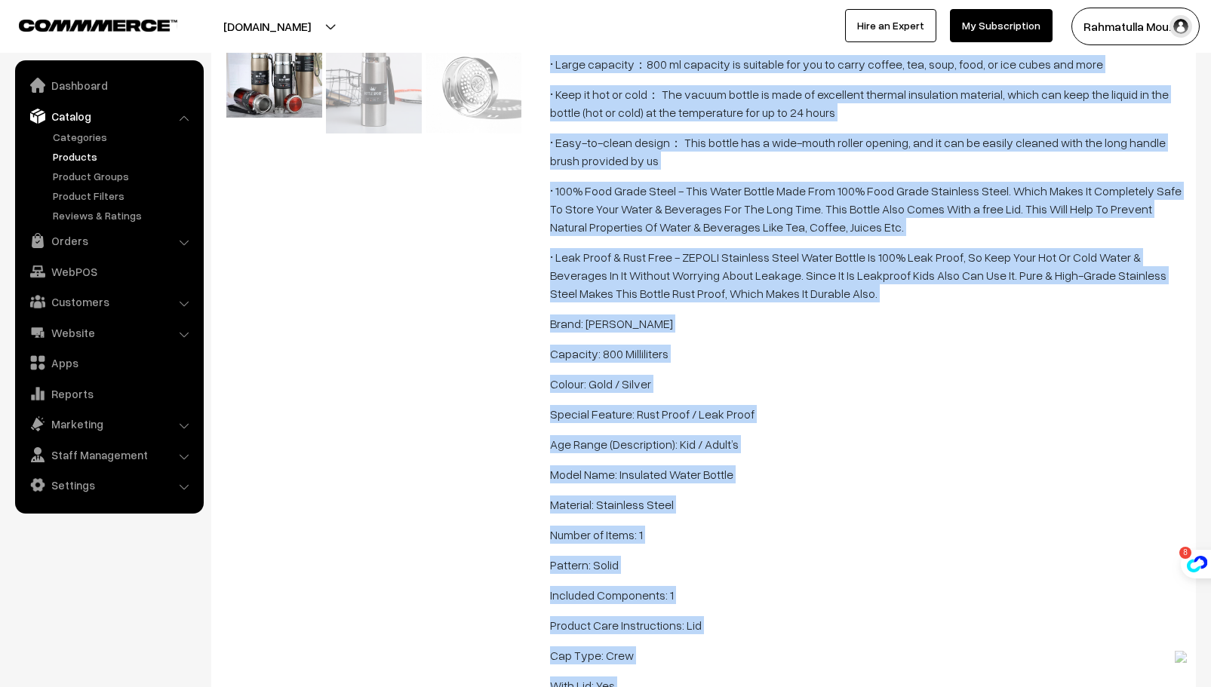
scroll to position [545, 0]
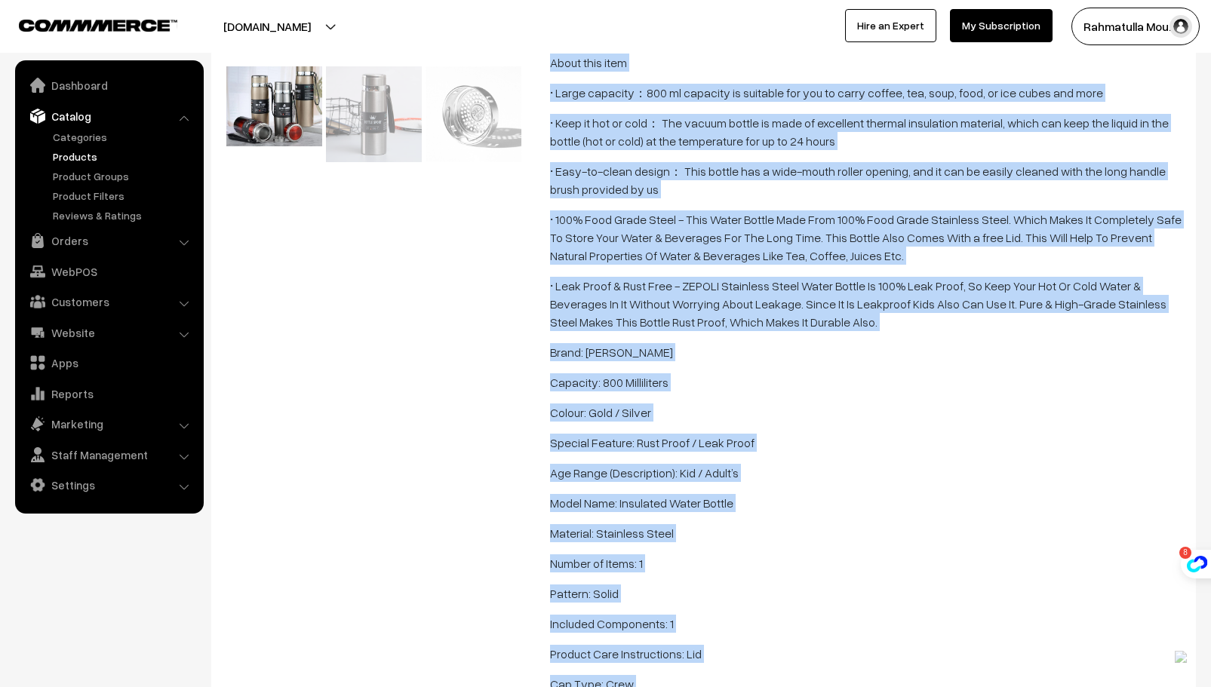
copy span "Lorem ipsu dolo • Sitam consecte：143 ad elitsedd ei temporin utl etd ma aliqu e…"
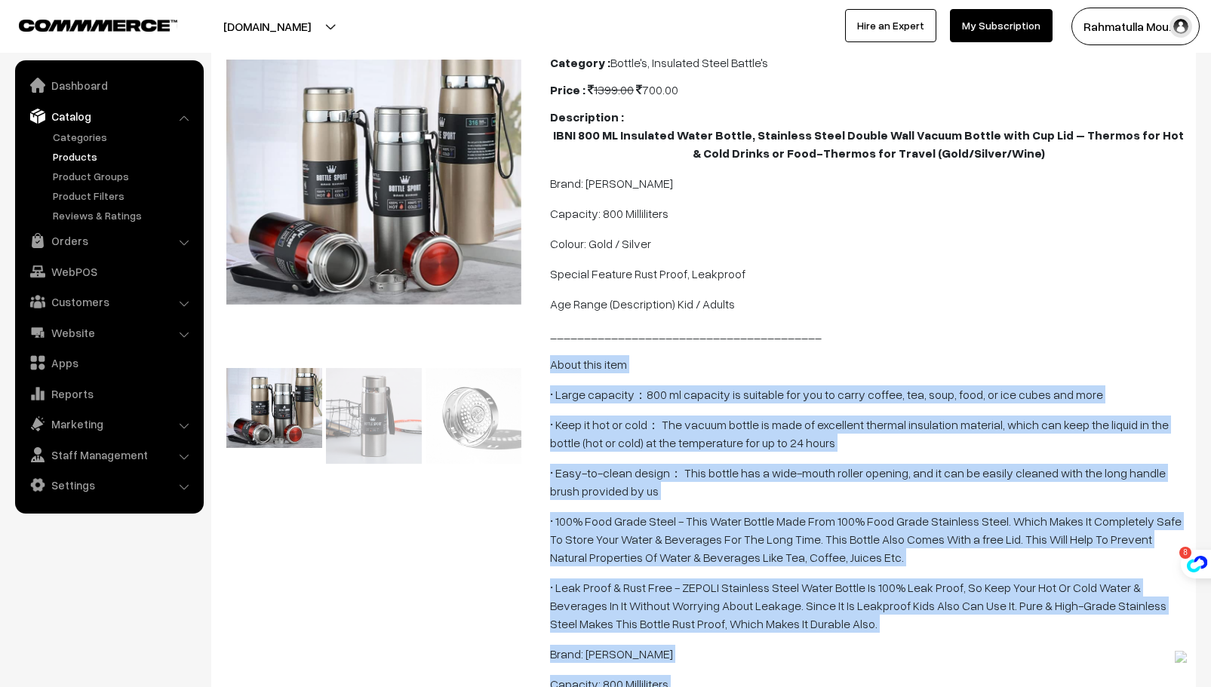
scroll to position [167, 0]
